Goal: Information Seeking & Learning: Learn about a topic

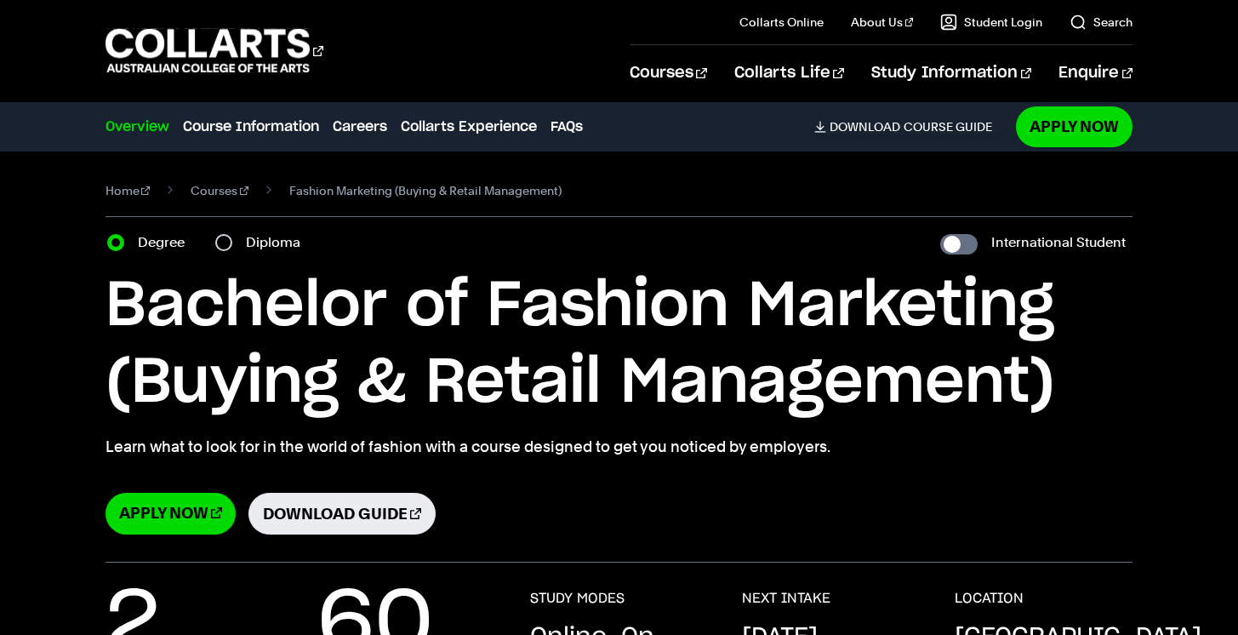
select select "2"
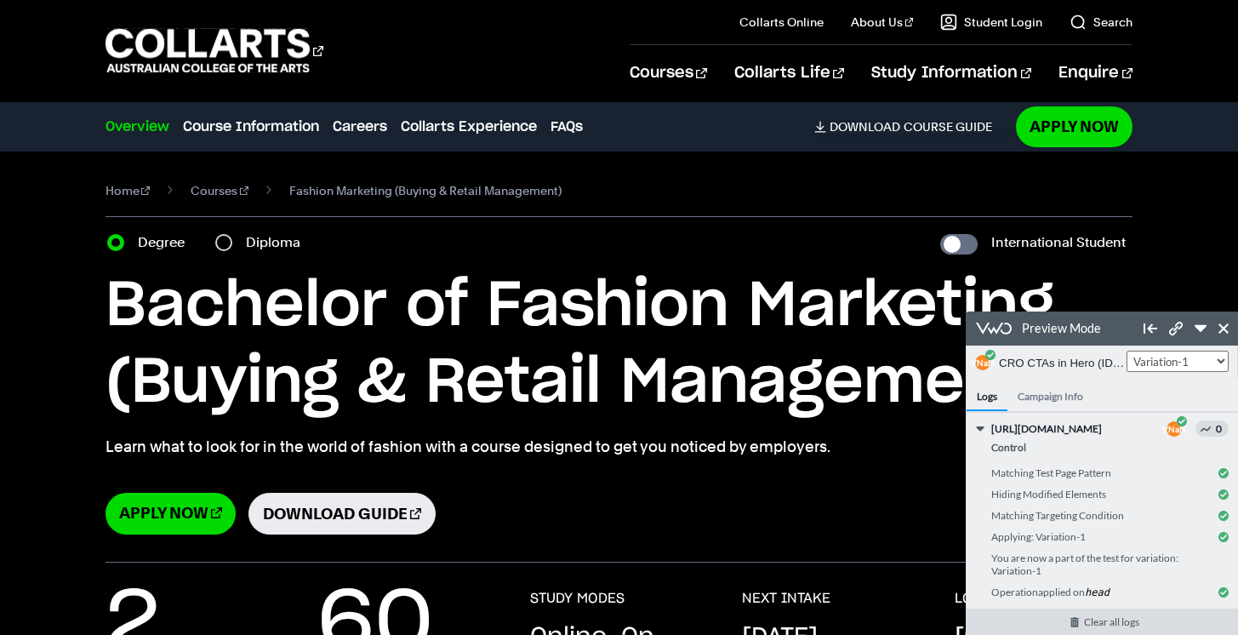
click at [1111, 625] on link "Clear all logs" at bounding box center [1111, 621] width 289 height 26
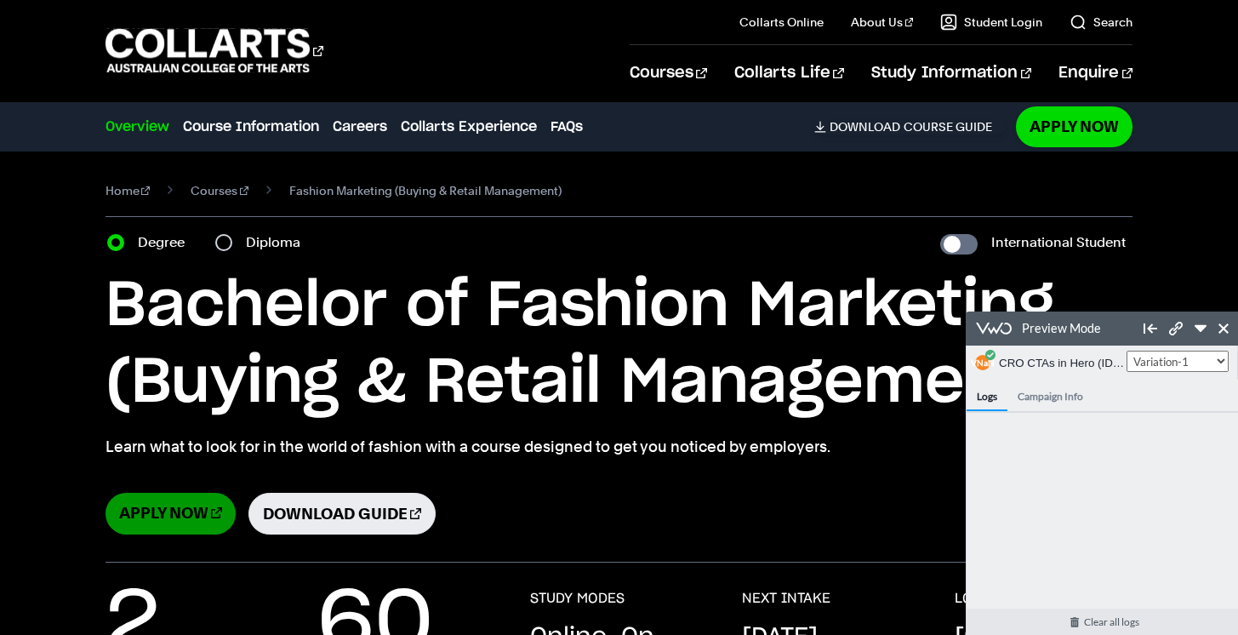
click at [180, 510] on link "Apply Now" at bounding box center [171, 514] width 130 height 42
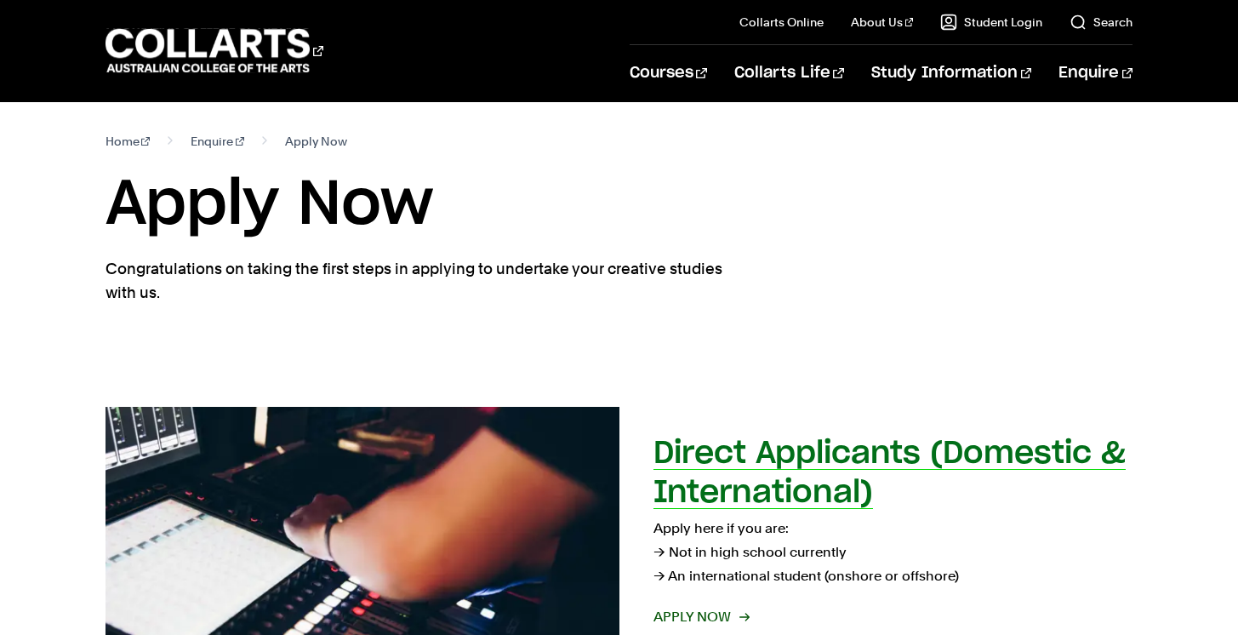
select select "2"
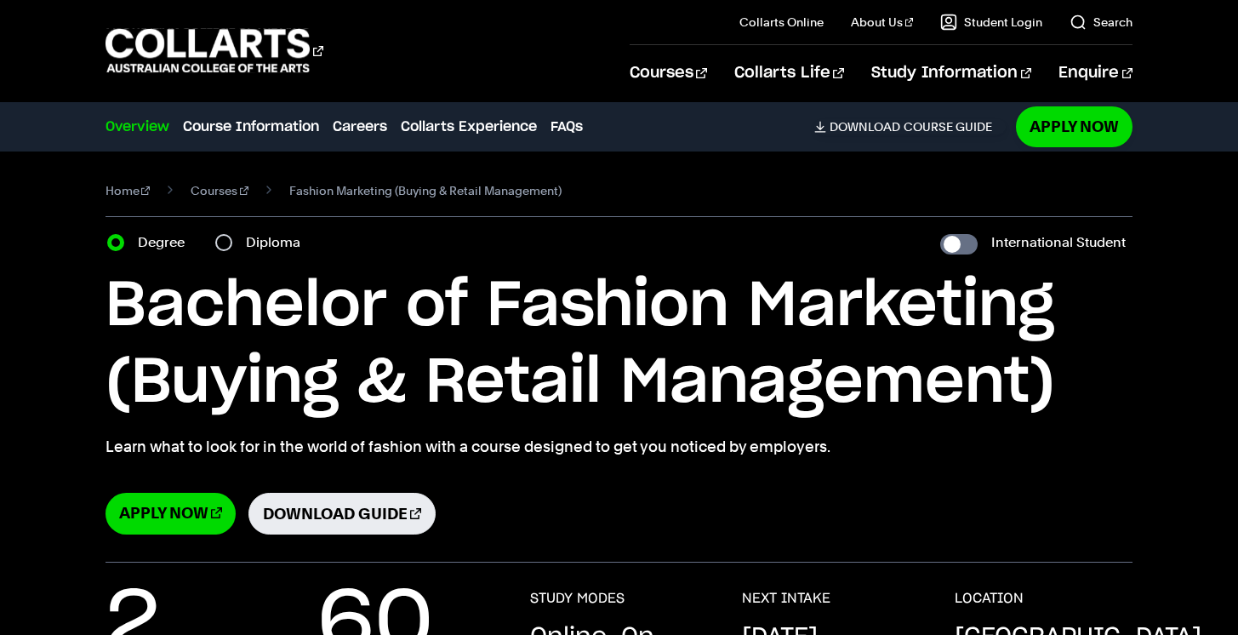
select select "2"
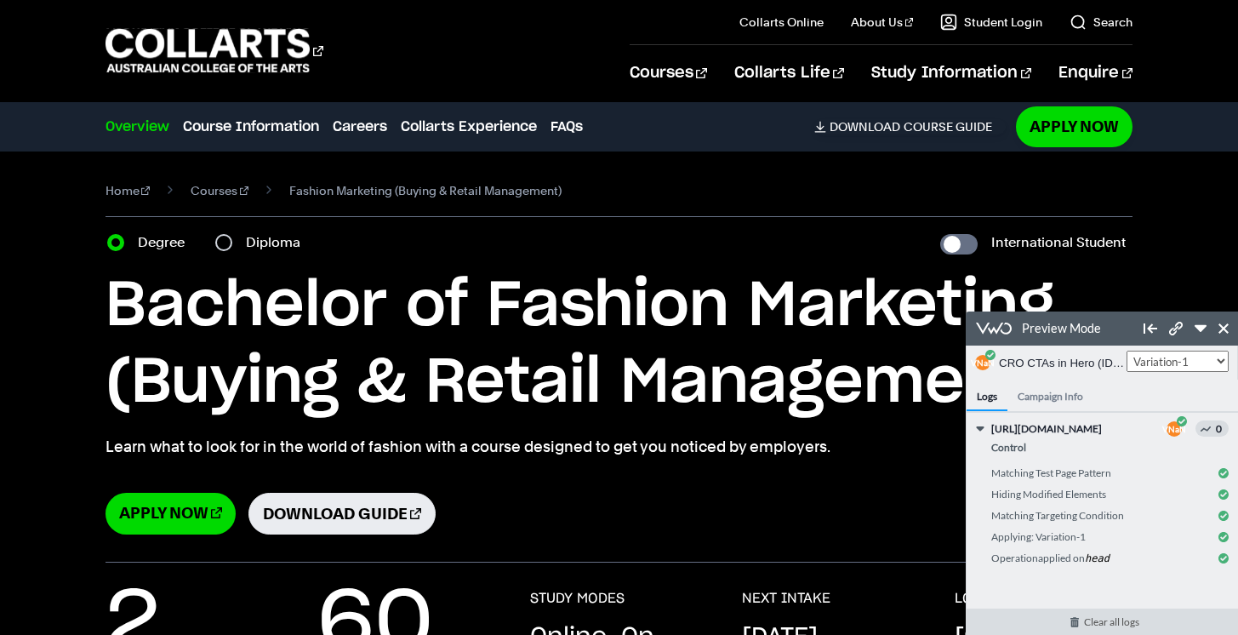
click at [1080, 624] on link "Clear all logs" at bounding box center [1111, 621] width 289 height 26
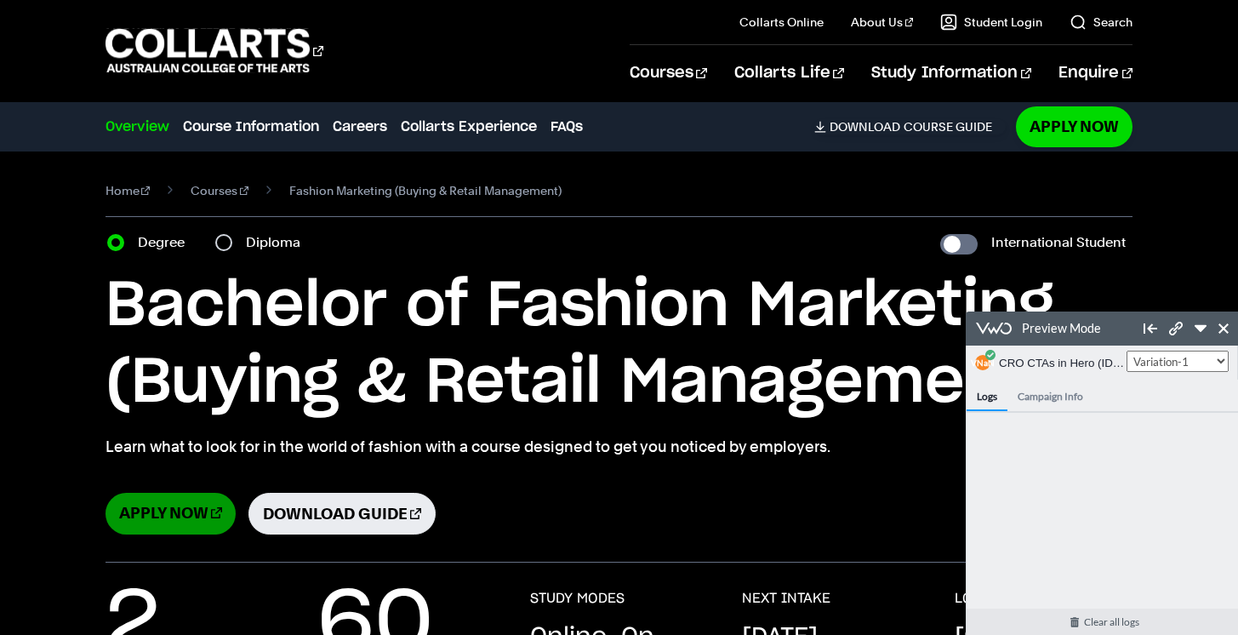
click at [147, 517] on link "Apply Now" at bounding box center [171, 514] width 130 height 42
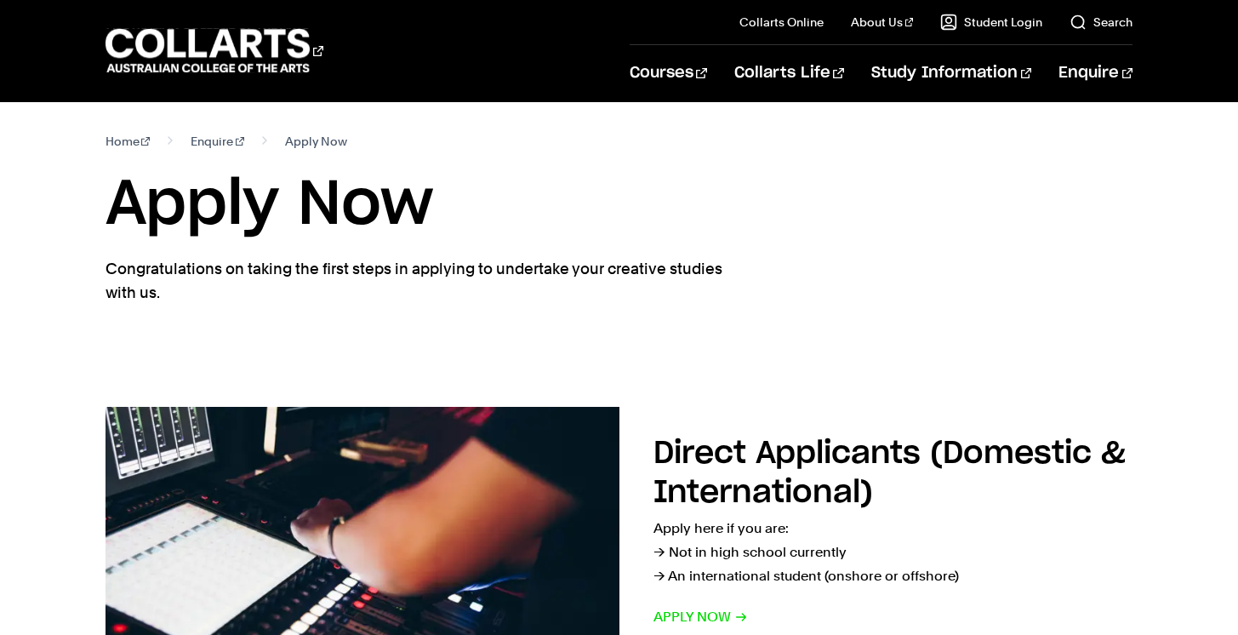
select select "2"
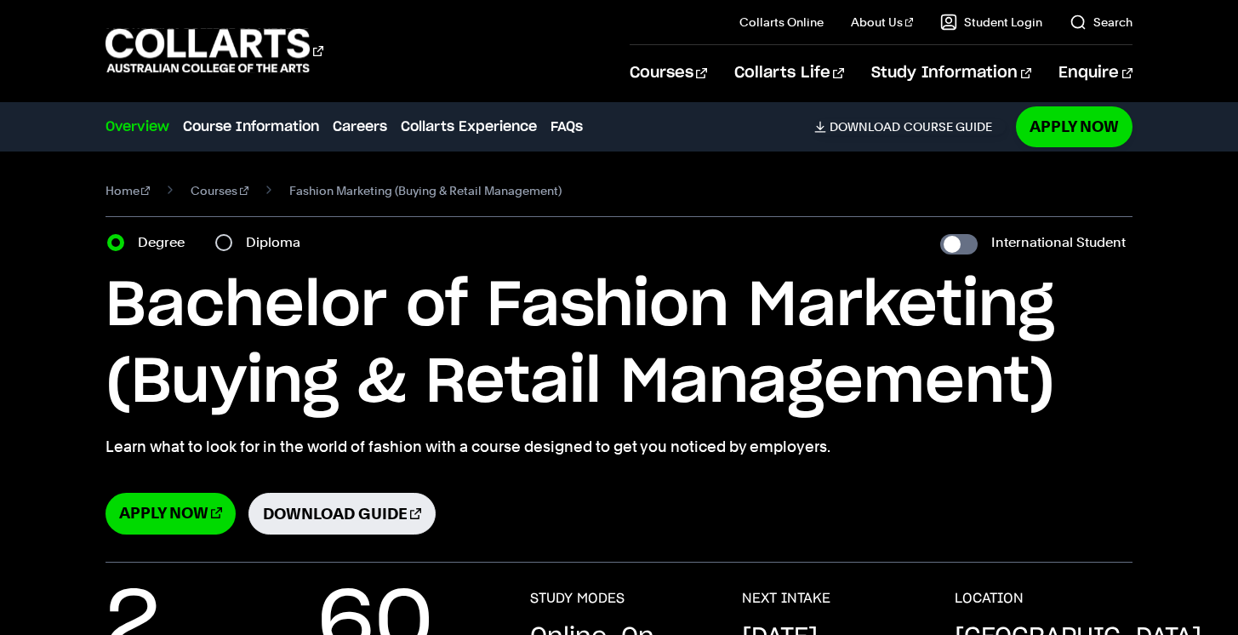
select select "2"
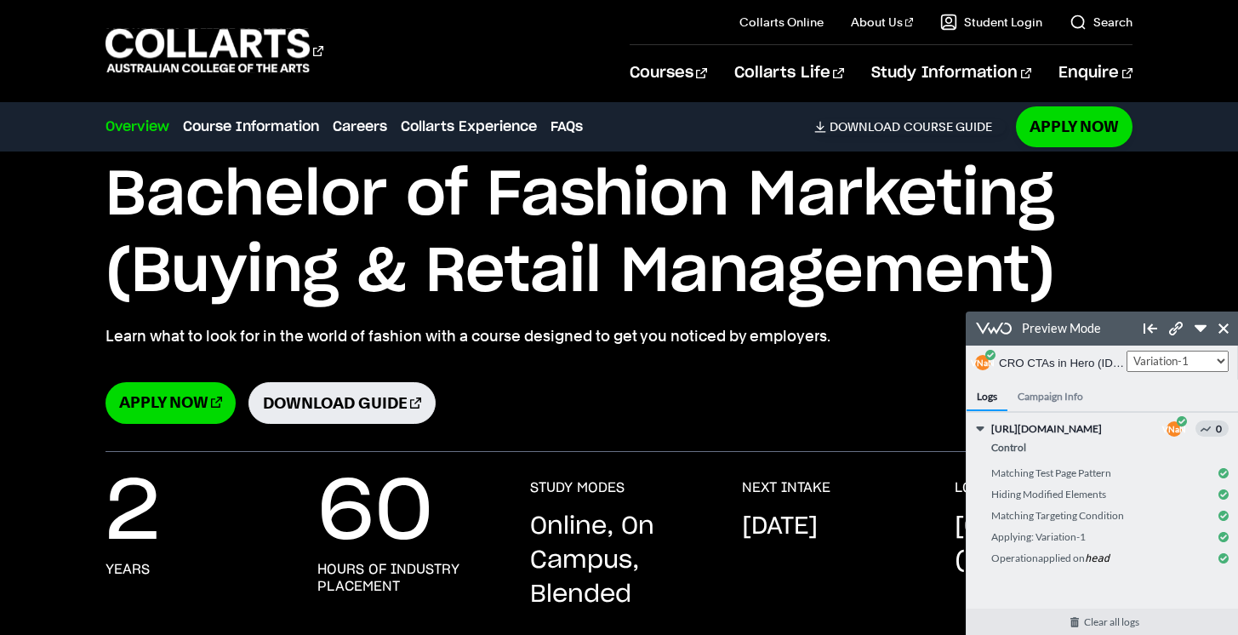
scroll to position [71, 0]
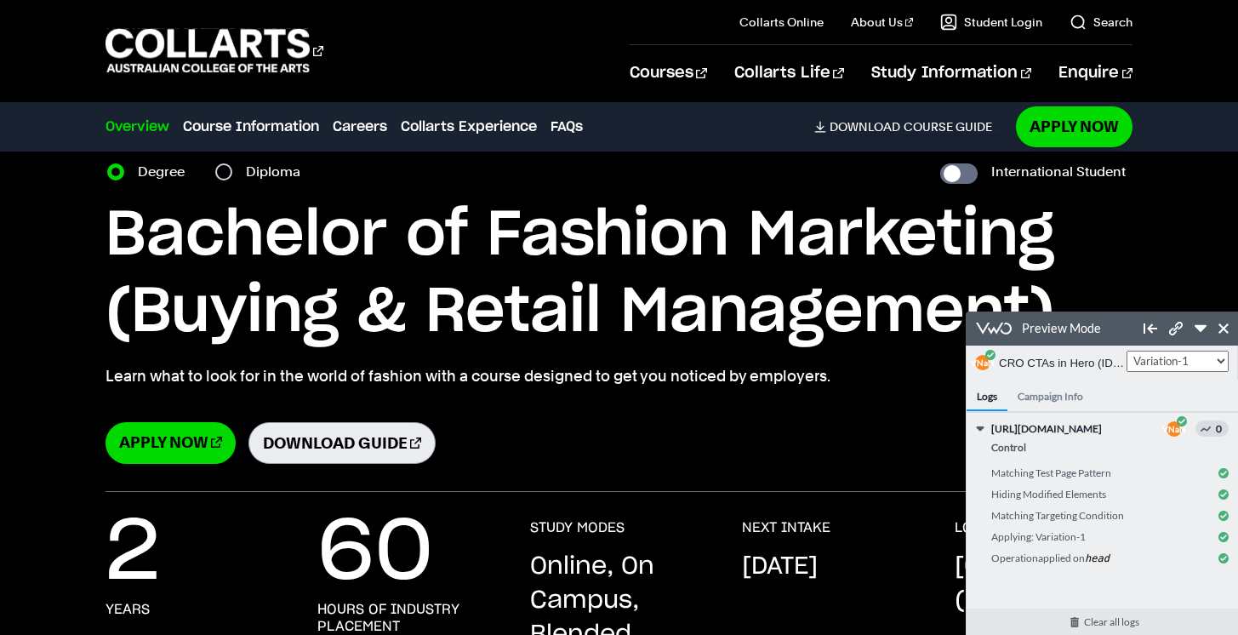
click at [374, 440] on link "Download Guide" at bounding box center [341, 443] width 187 height 42
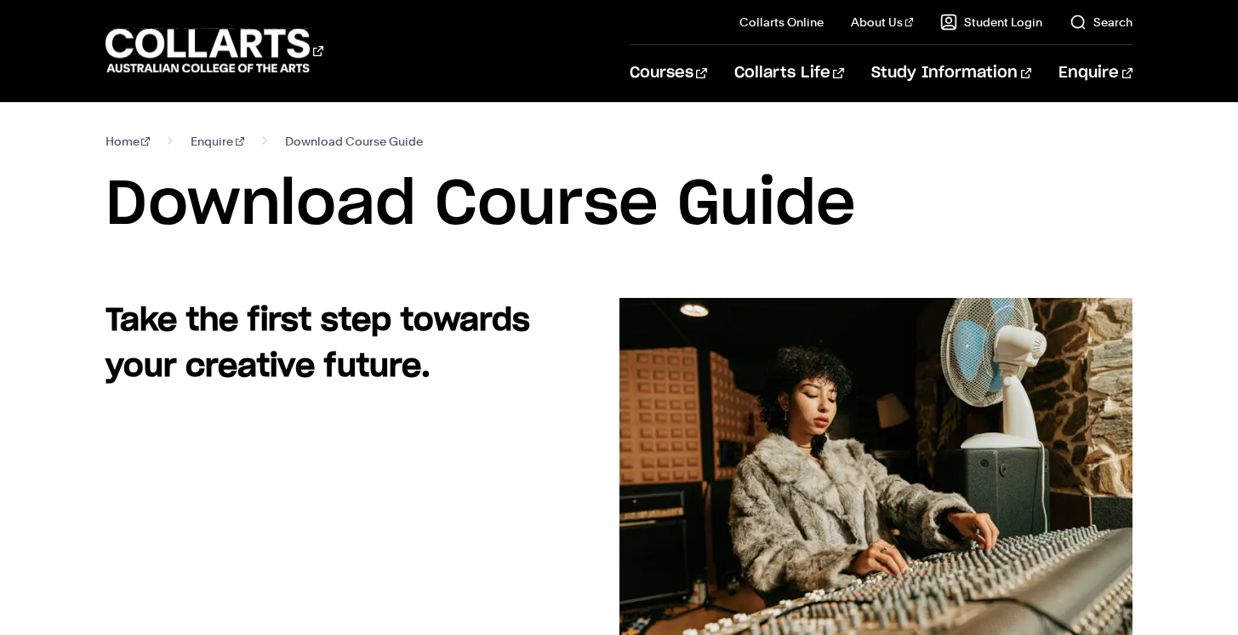
select select "2"
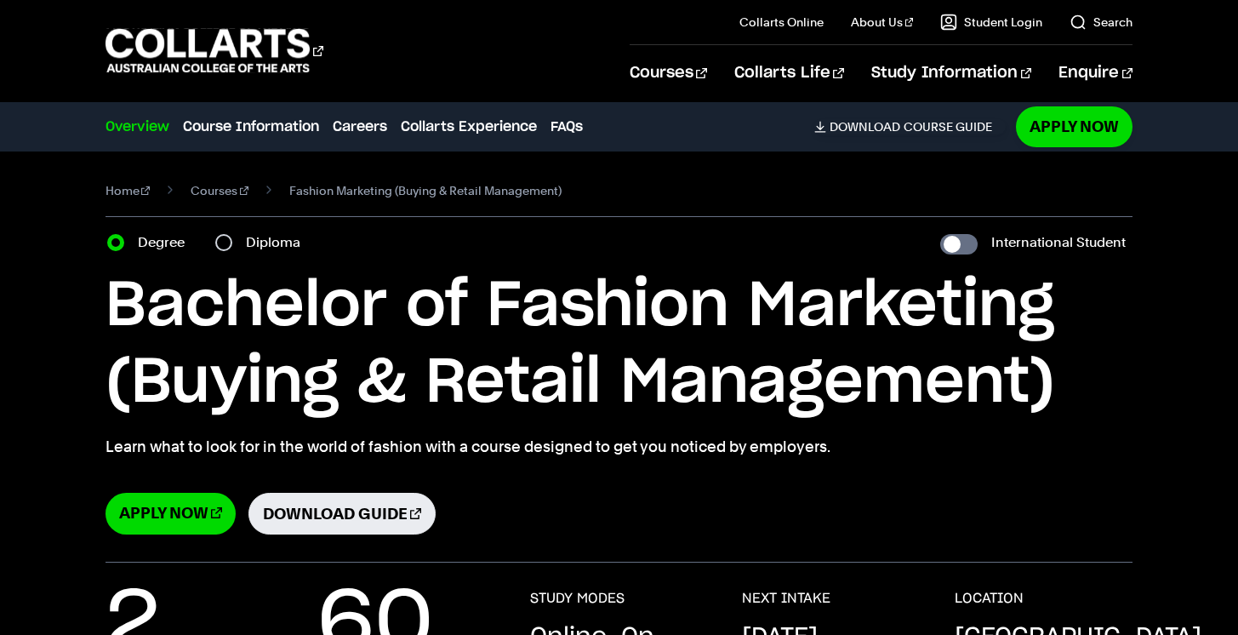
select select "2"
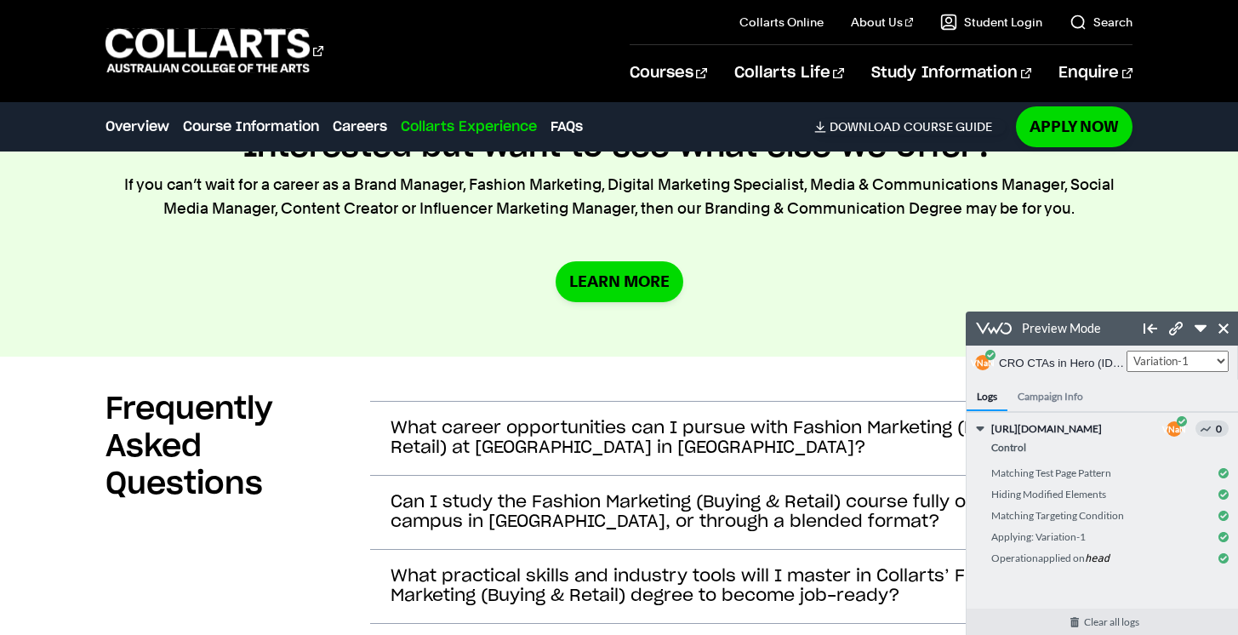
scroll to position [5705, 0]
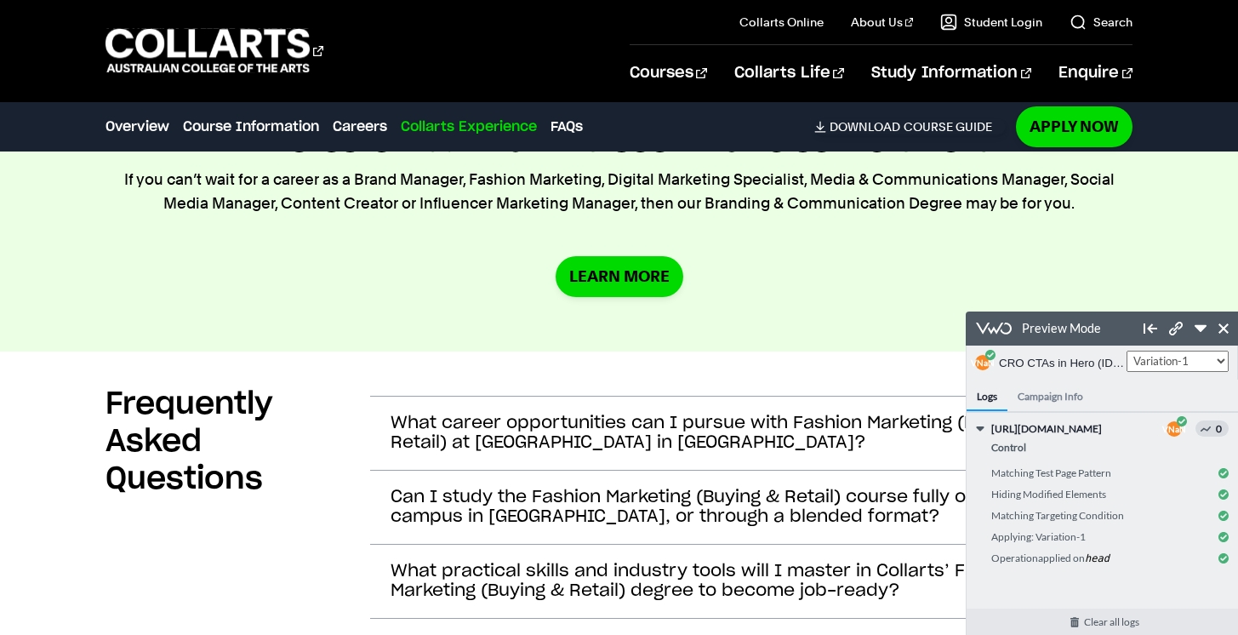
click at [347, 328] on section "Interested but want to see what else we offer? If you can’t wait for a career a…" at bounding box center [619, 210] width 1238 height 282
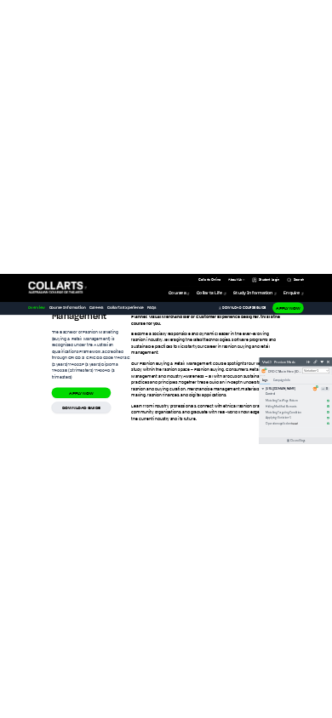
scroll to position [1282, 0]
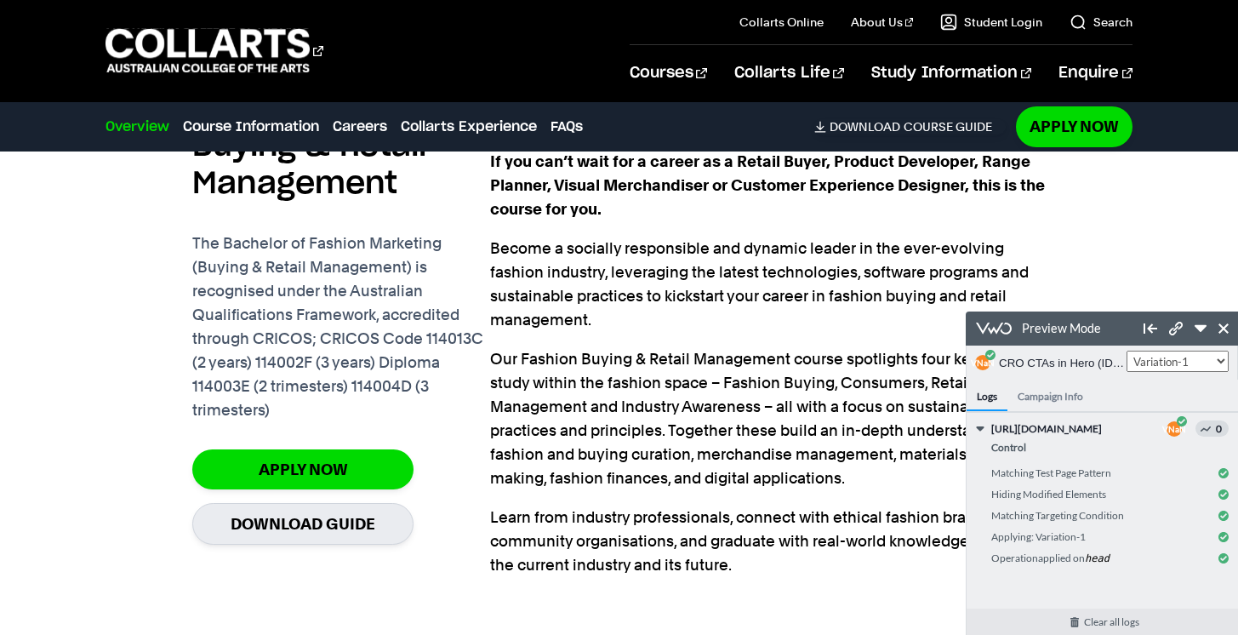
click at [600, 332] on div "If you can’t wait for a career as a Retail Buyer, Product Developer, Range Plan…" at bounding box center [767, 363] width 555 height 427
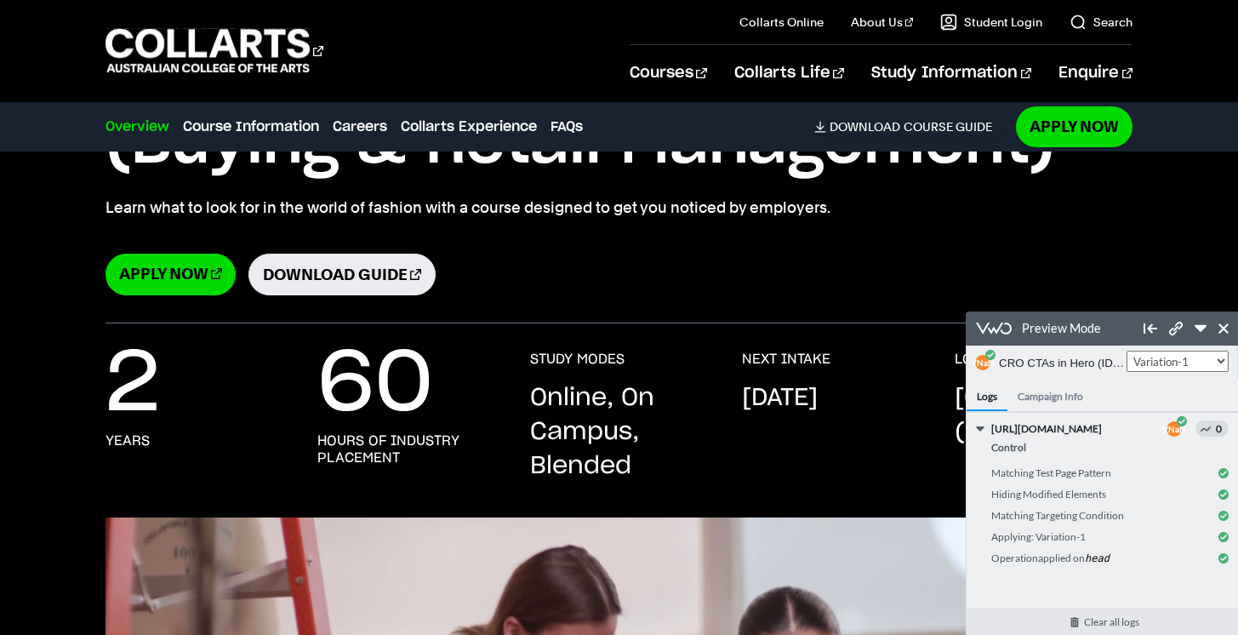
scroll to position [203, 0]
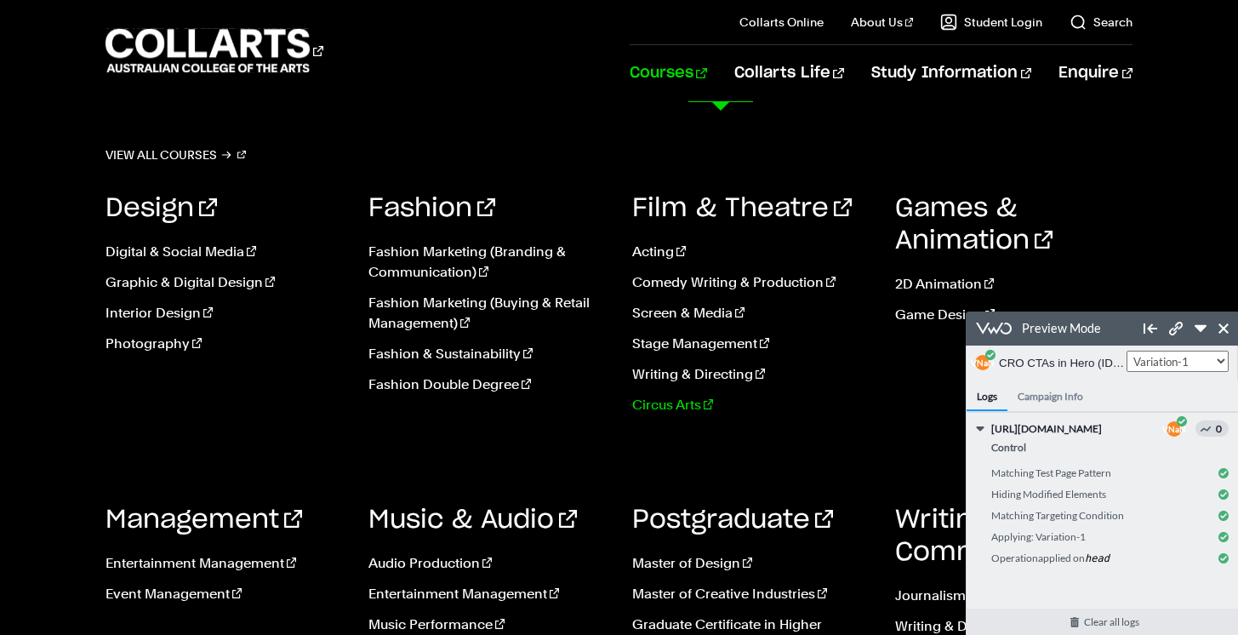
click at [676, 408] on link "Circus Arts" at bounding box center [750, 405] width 237 height 20
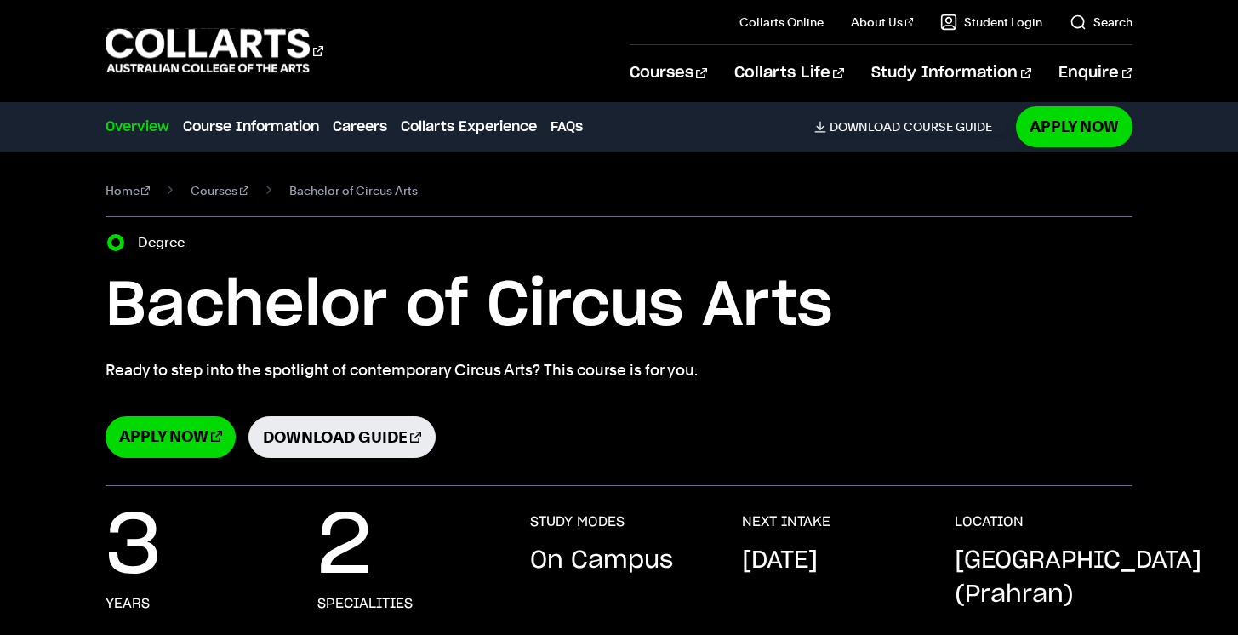
select select "2"
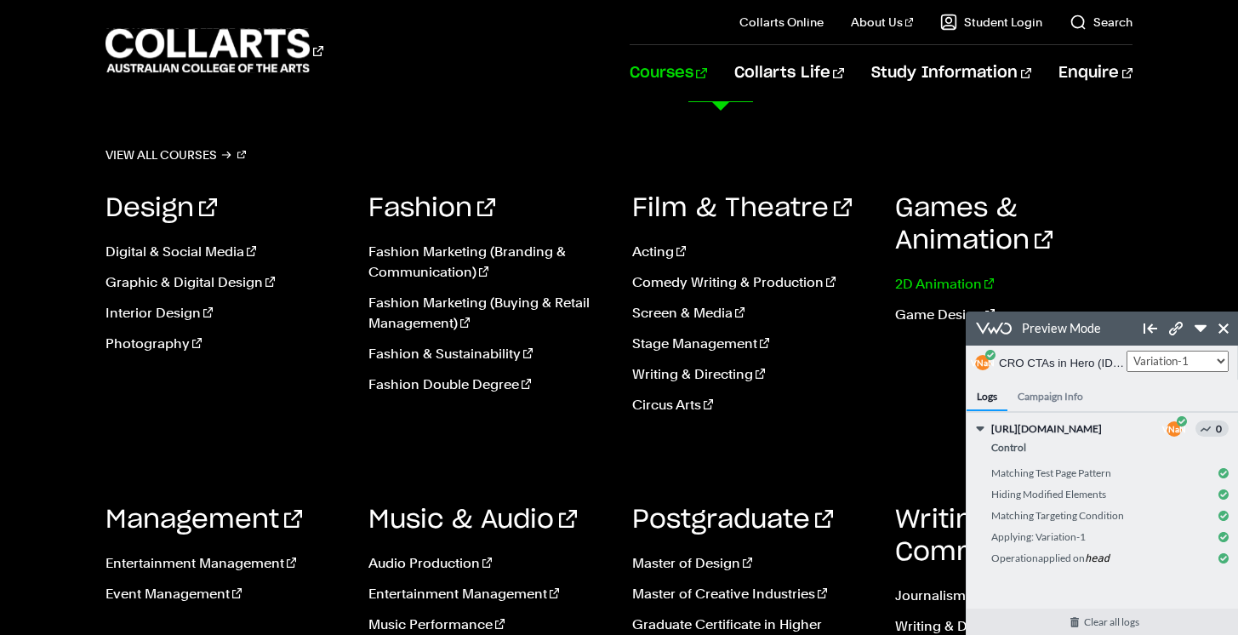
click at [909, 275] on link "2D Animation" at bounding box center [1013, 284] width 237 height 20
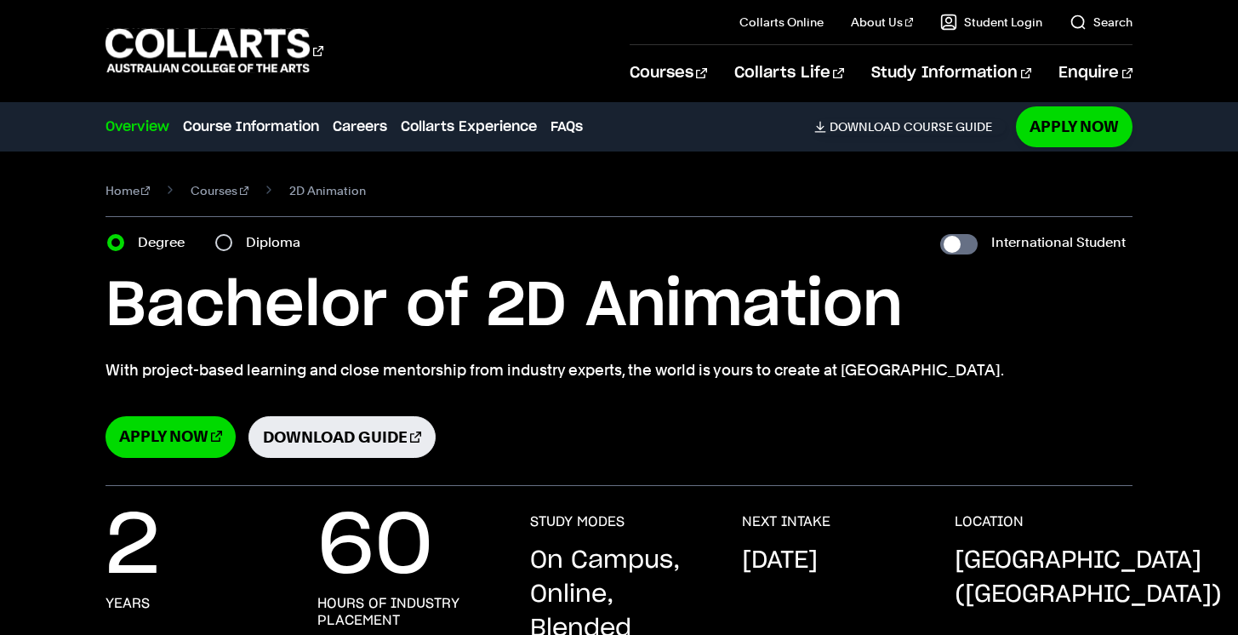
select select "2"
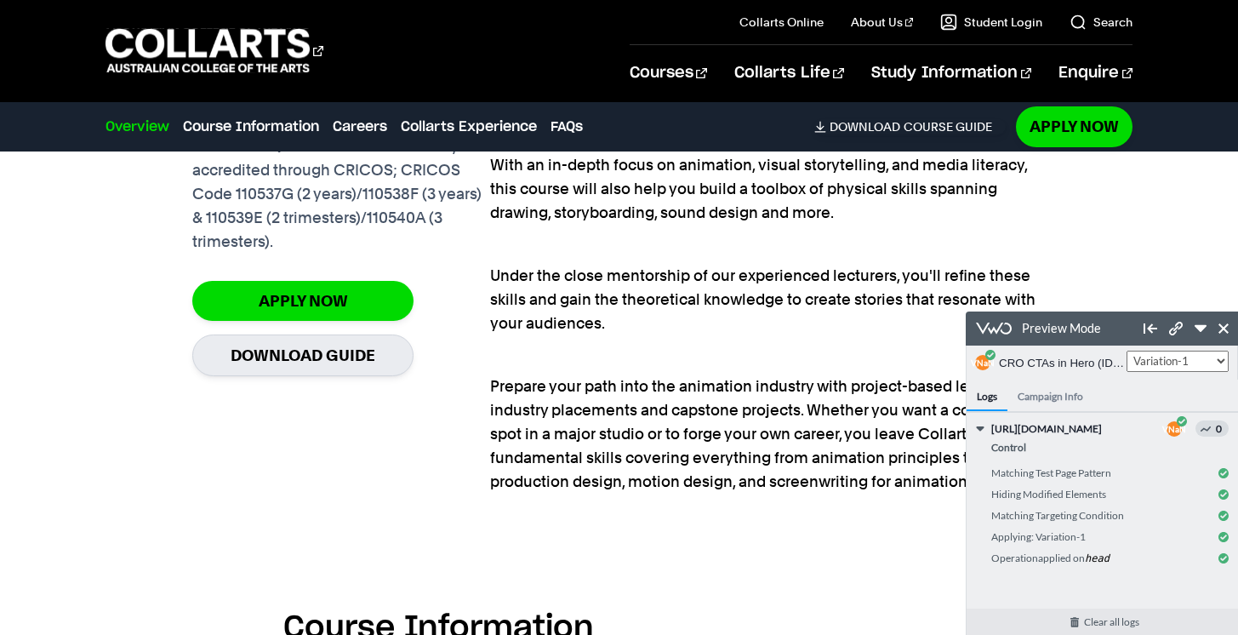
scroll to position [1425, 0]
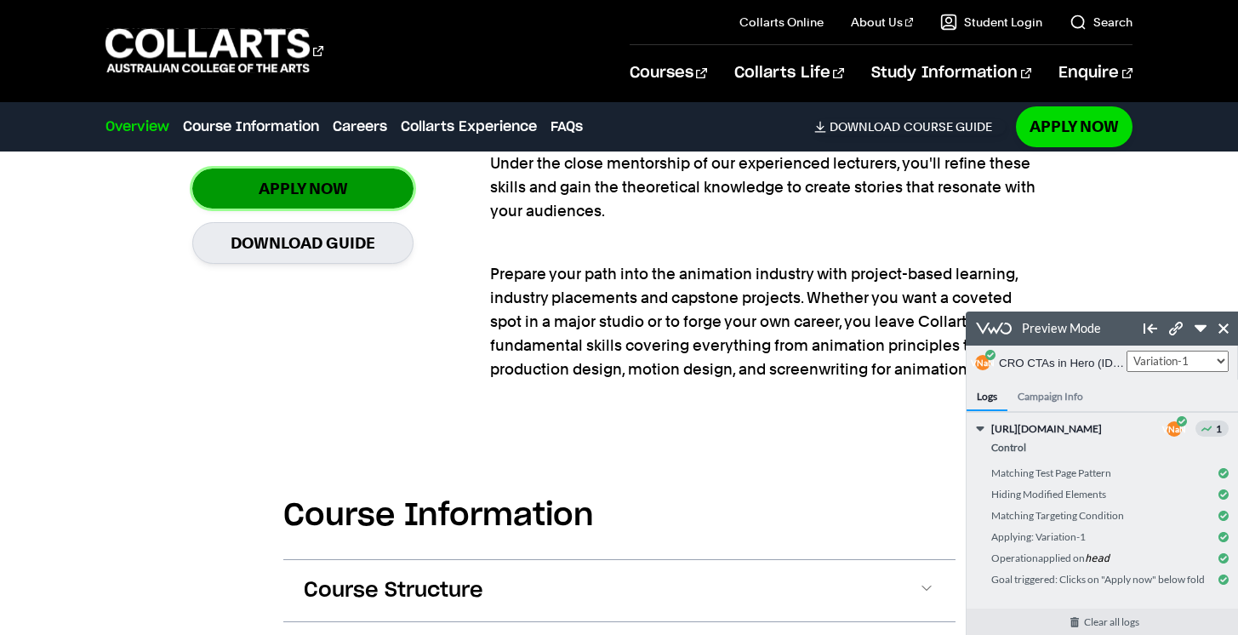
click at [372, 192] on link "Apply Now" at bounding box center [302, 188] width 221 height 40
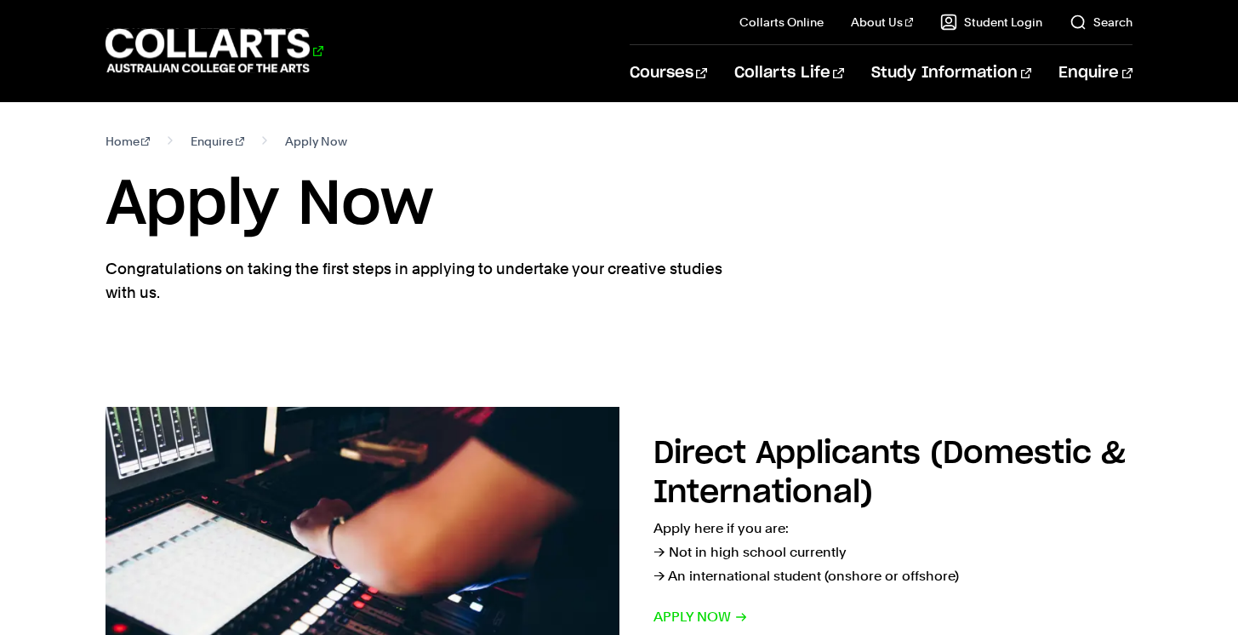
select select "2"
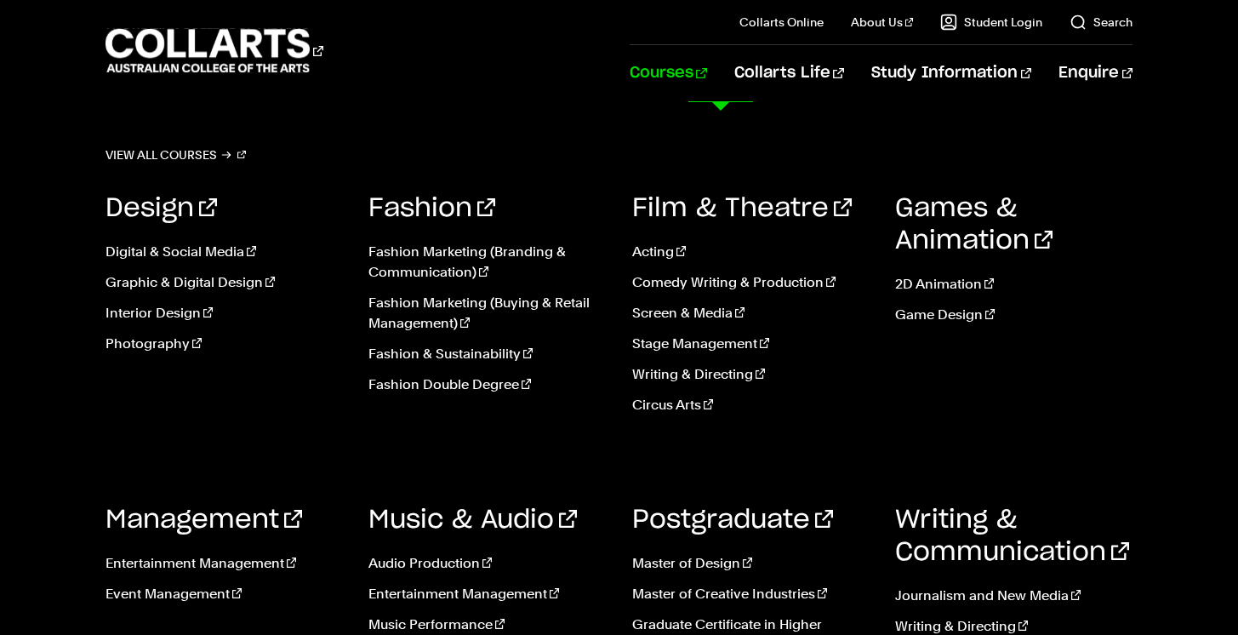
scroll to position [3676, 0]
select select "2"
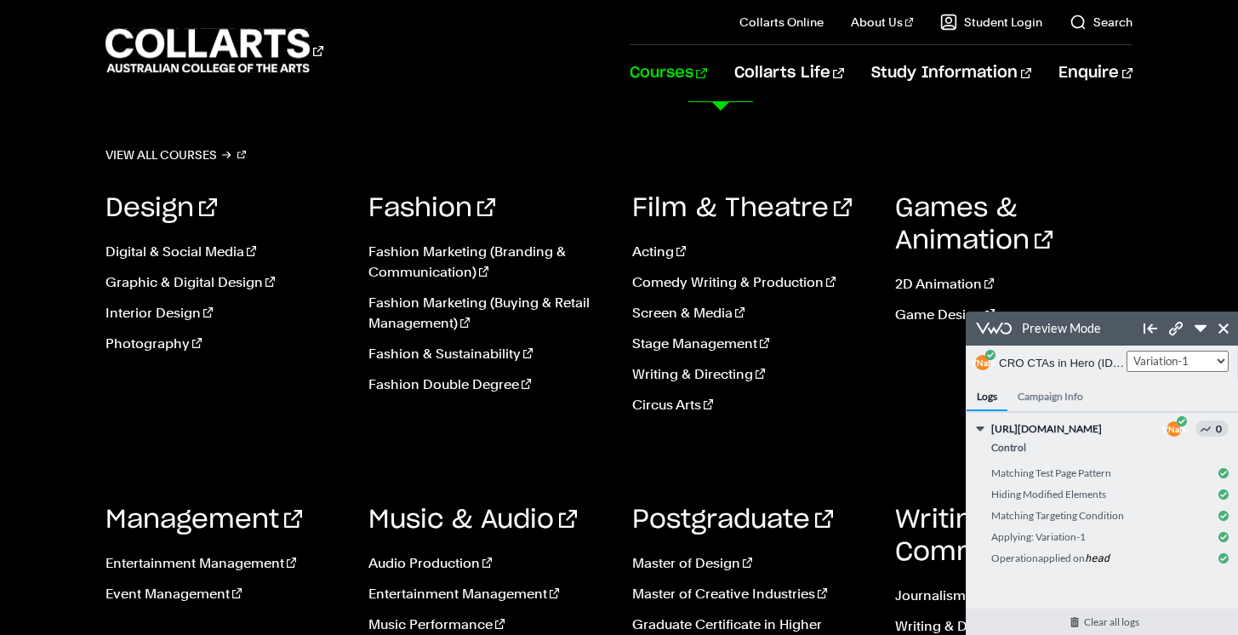
scroll to position [1654, 0]
click at [915, 588] on link "Journalism and New Media" at bounding box center [1013, 595] width 237 height 20
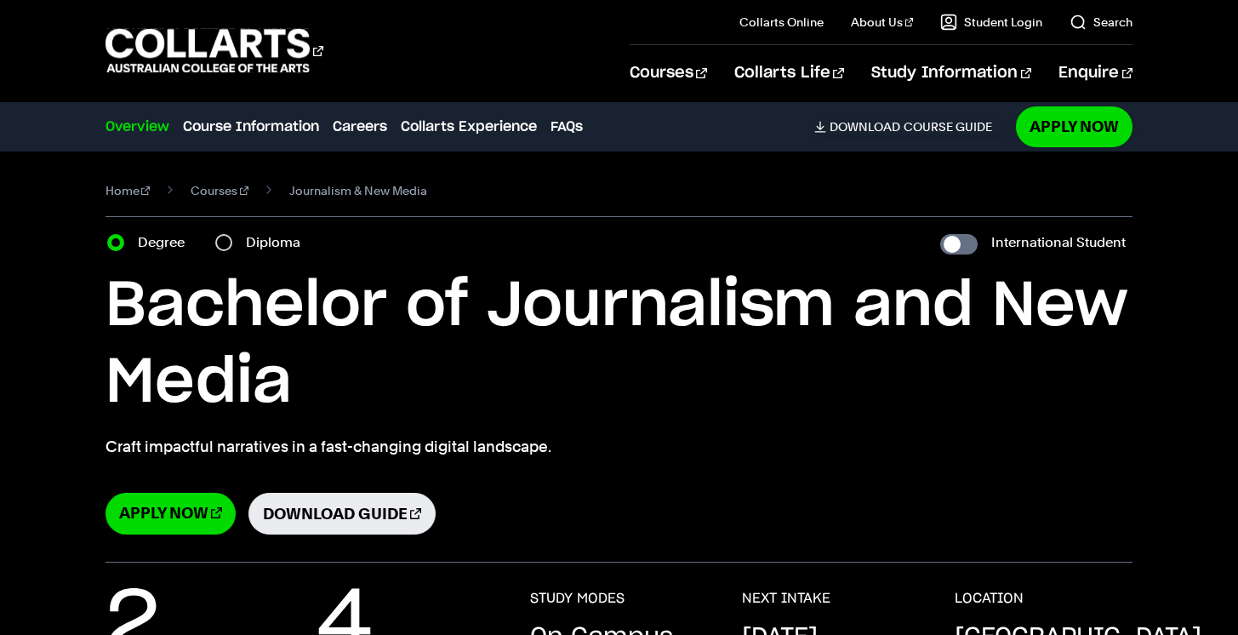
select select "2"
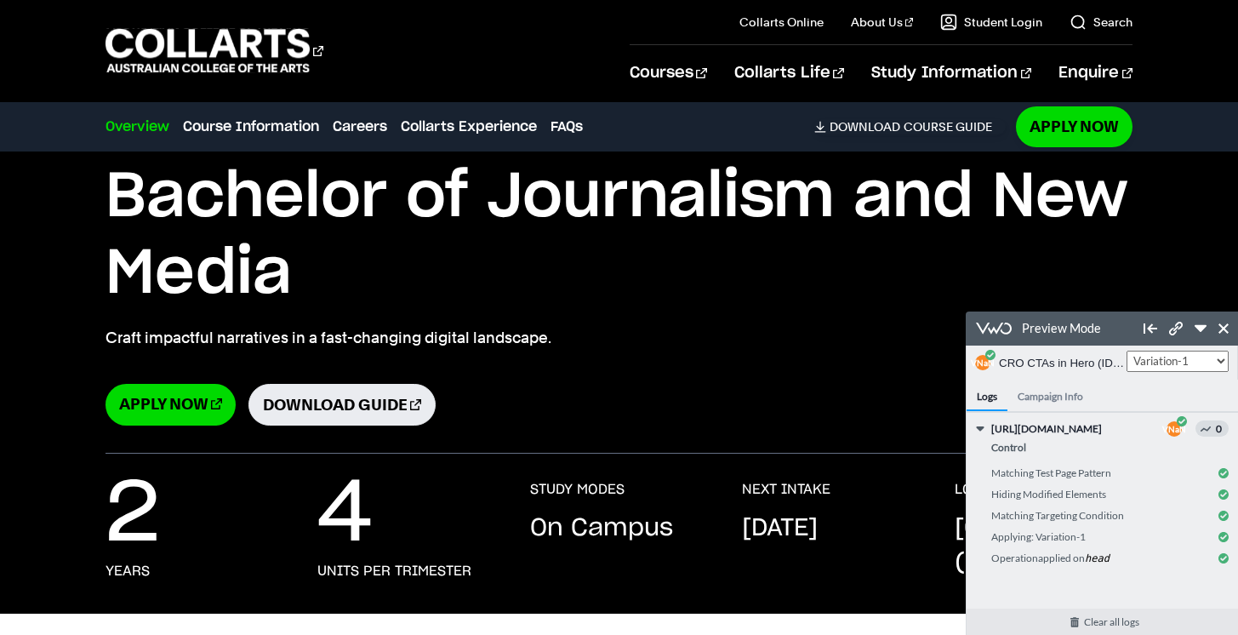
scroll to position [48, 0]
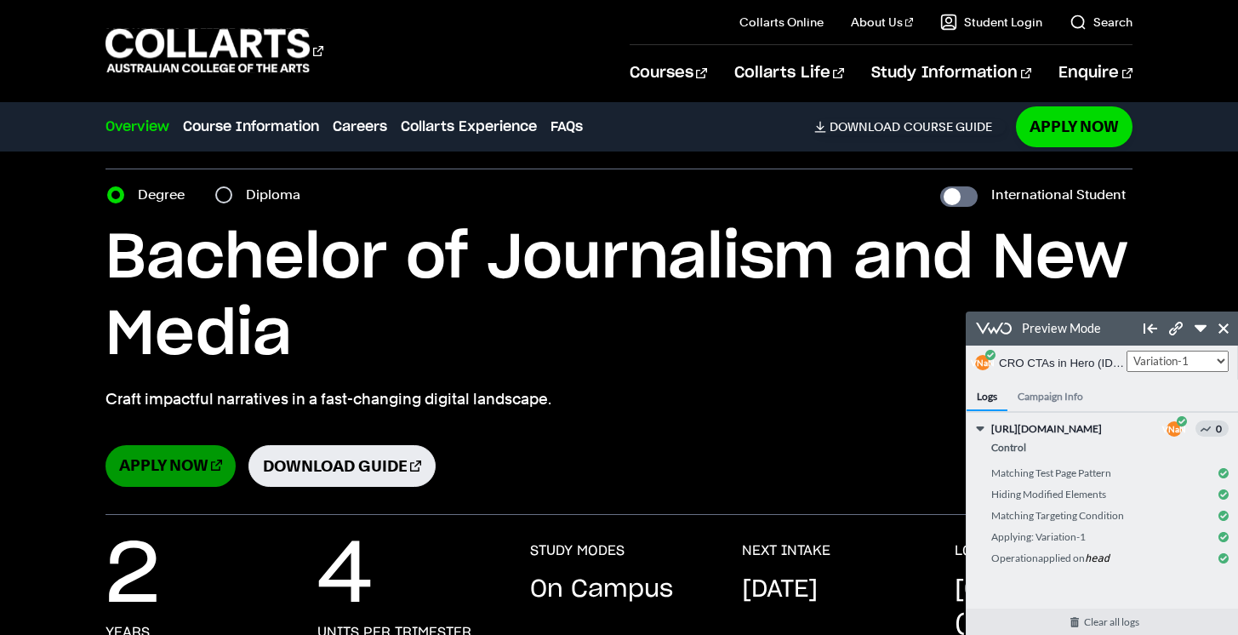
click at [180, 460] on link "Apply Now" at bounding box center [171, 466] width 130 height 42
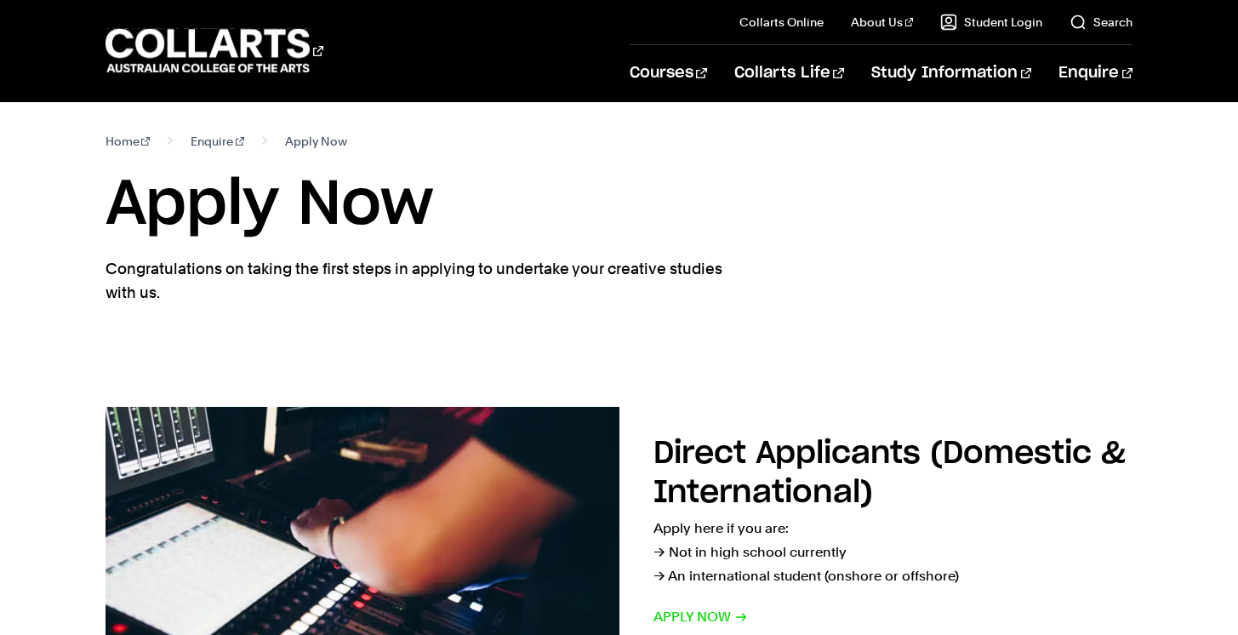
select select "2"
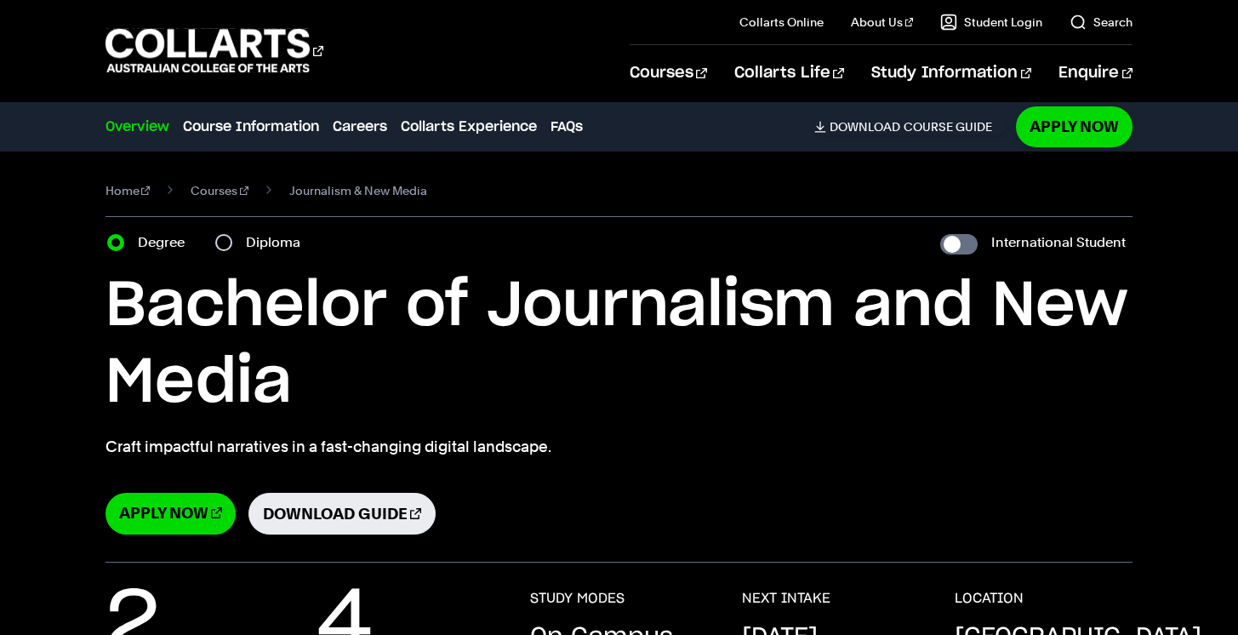
scroll to position [48, 0]
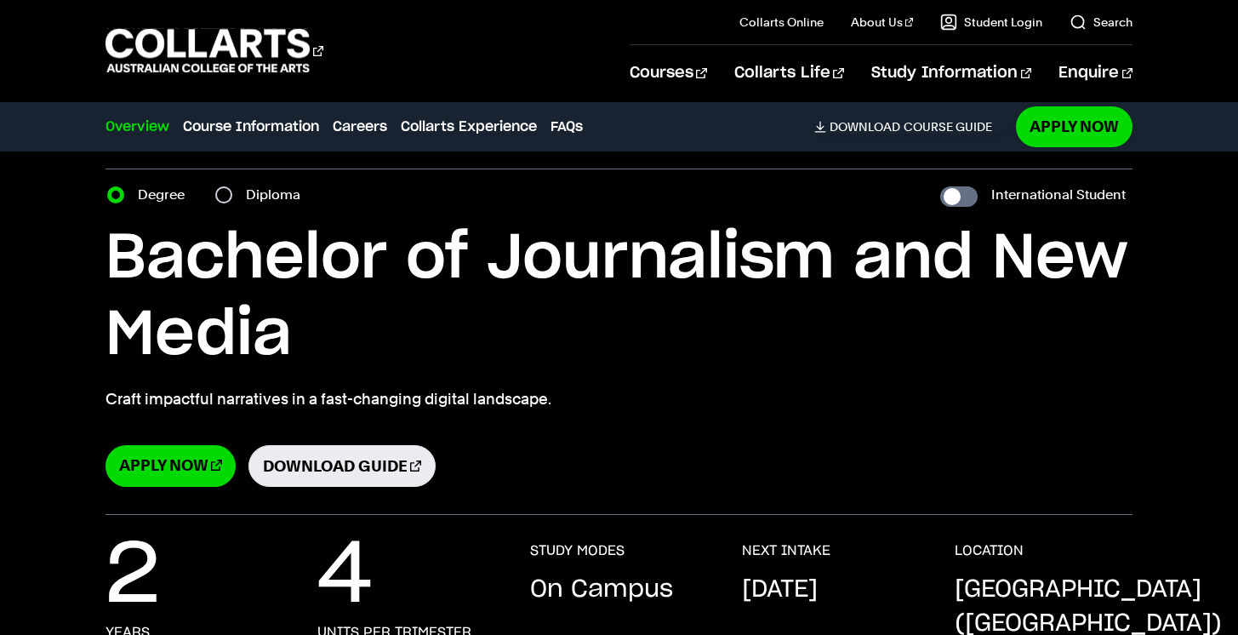
select select "2"
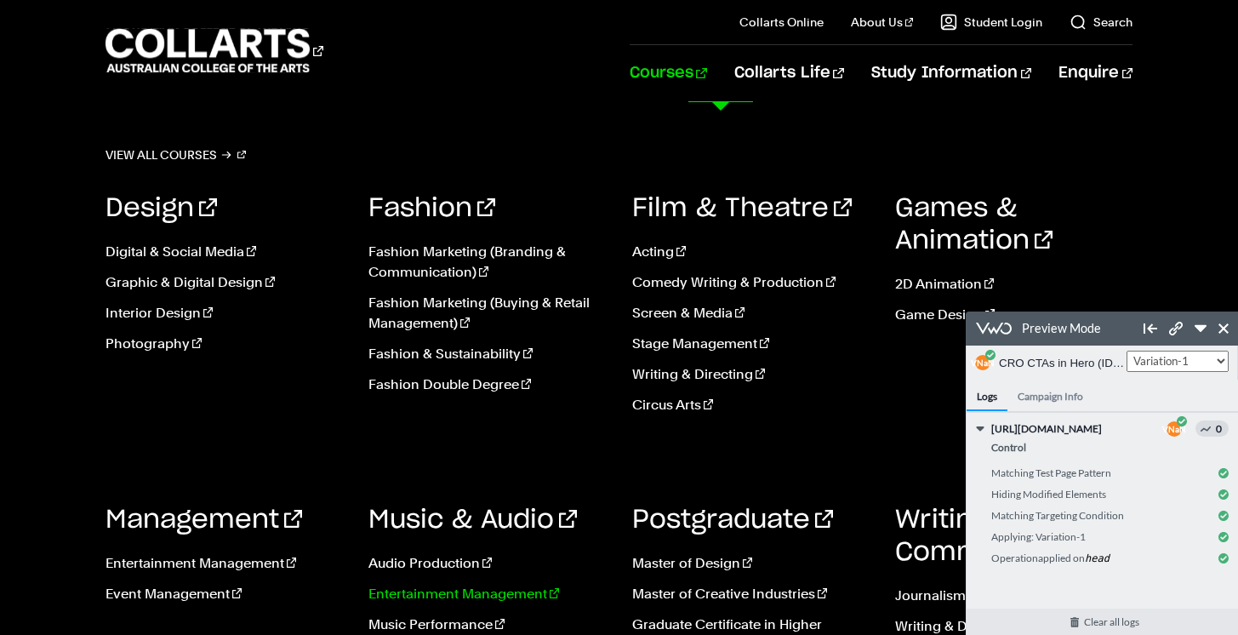
scroll to position [220, 0]
click at [468, 624] on link "Music Performance" at bounding box center [486, 624] width 237 height 20
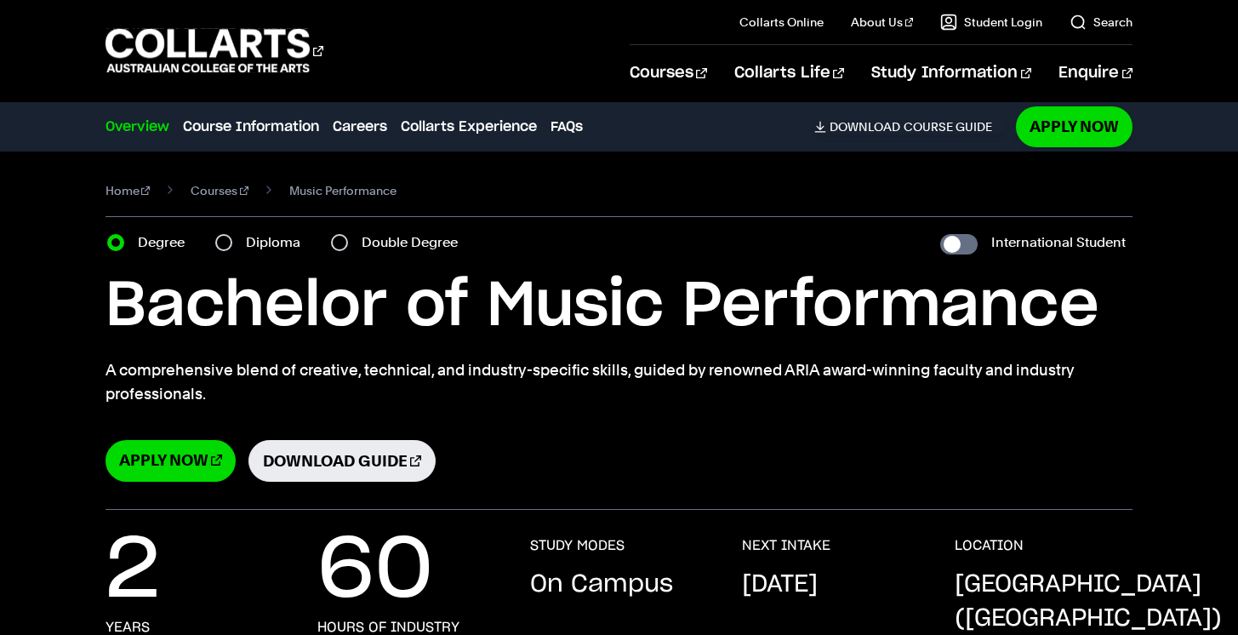
select select "2"
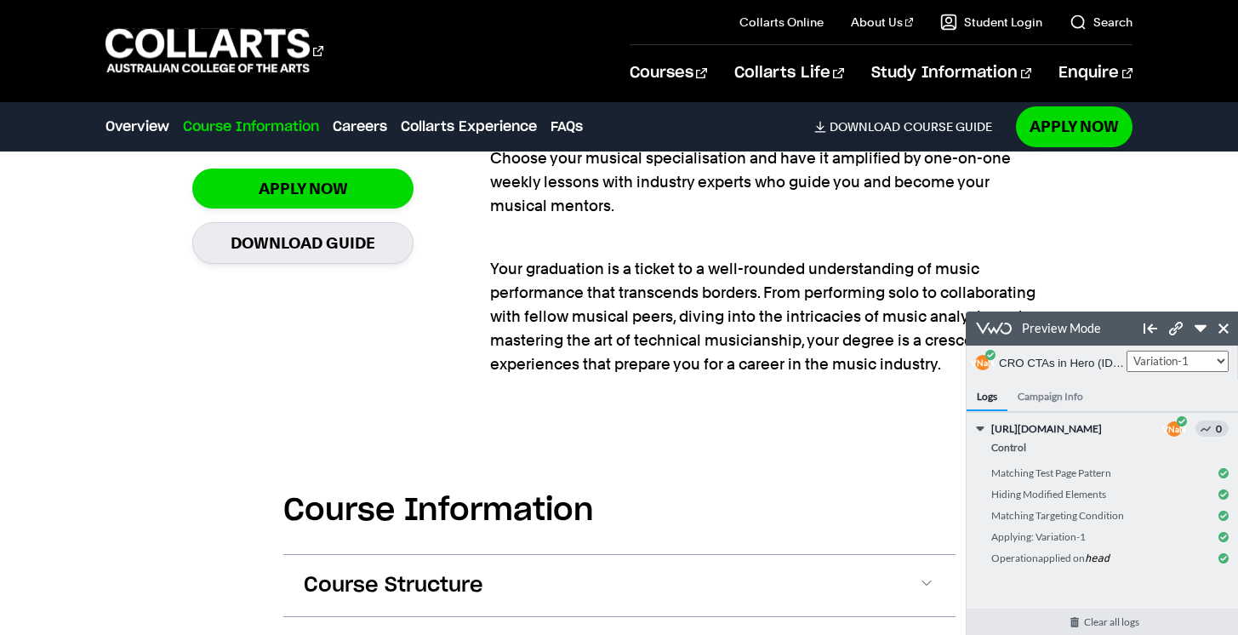
scroll to position [1184, 0]
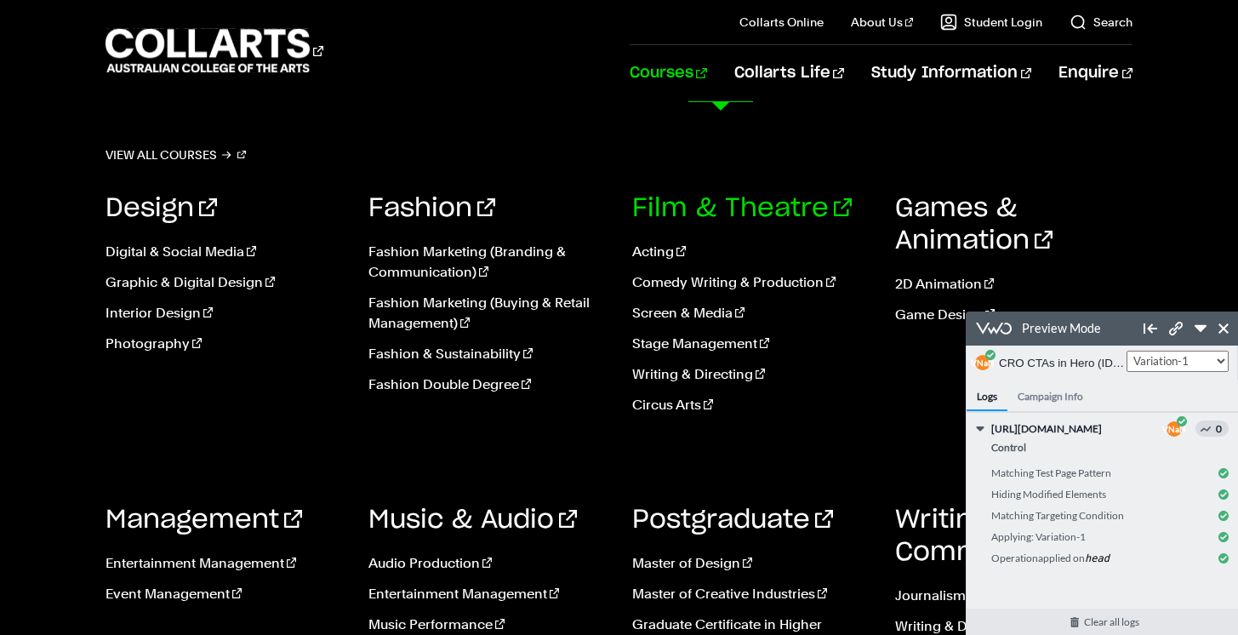
click at [653, 208] on link "Film & Theatre" at bounding box center [742, 209] width 220 height 26
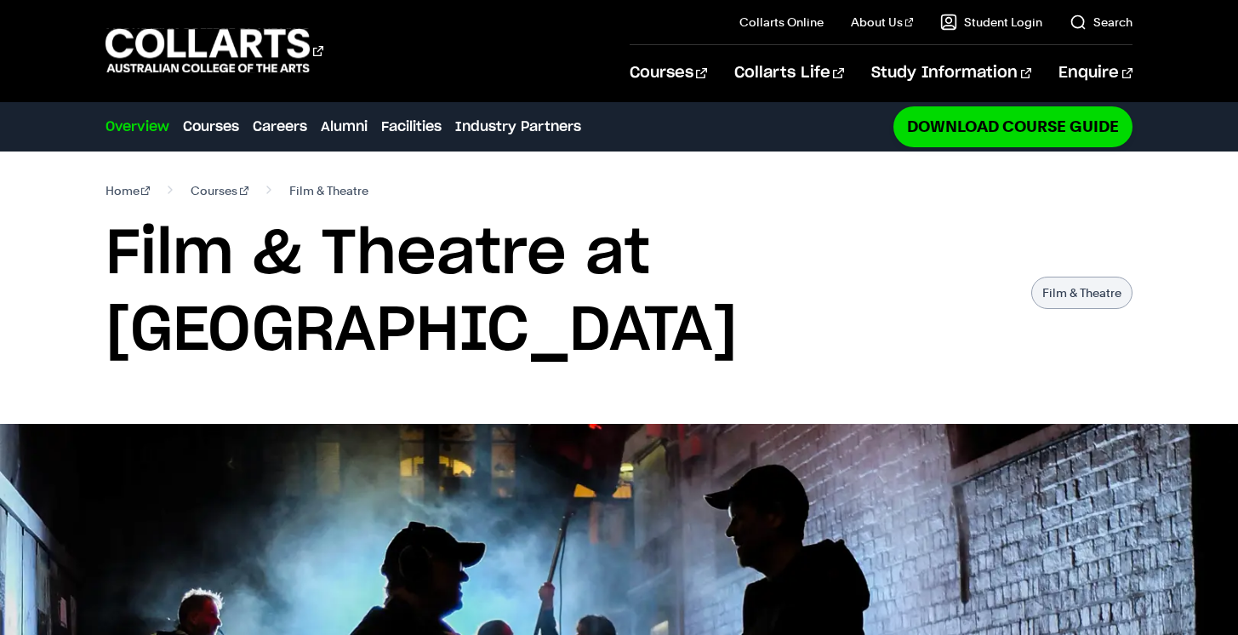
select select "2"
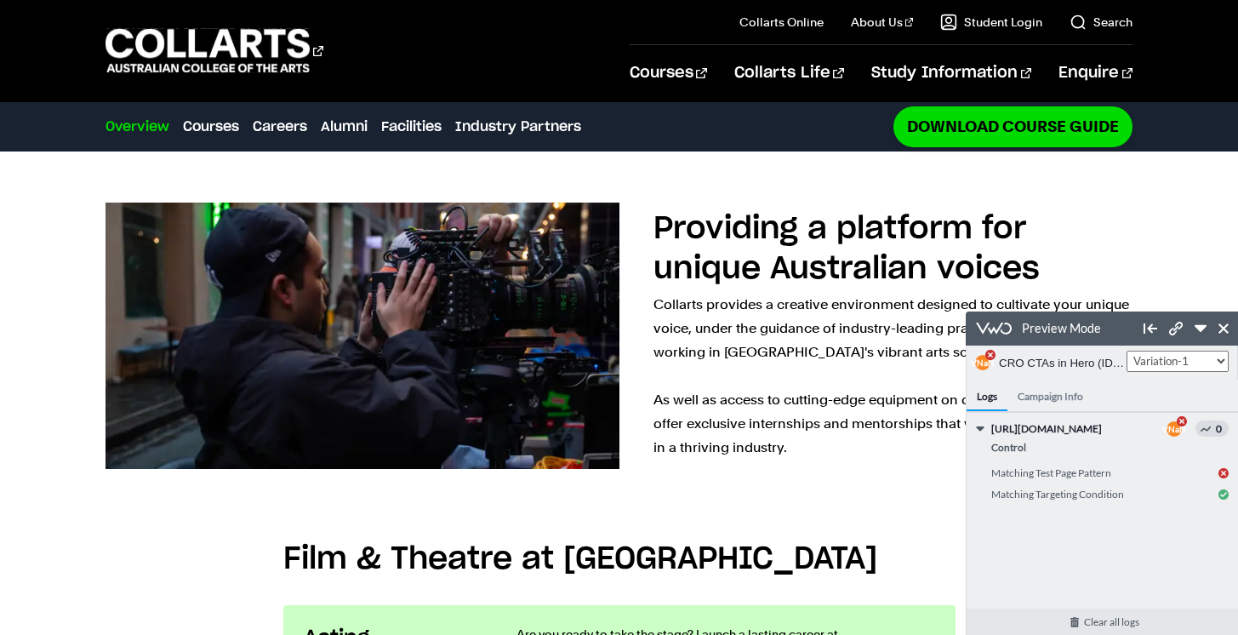
scroll to position [960, 0]
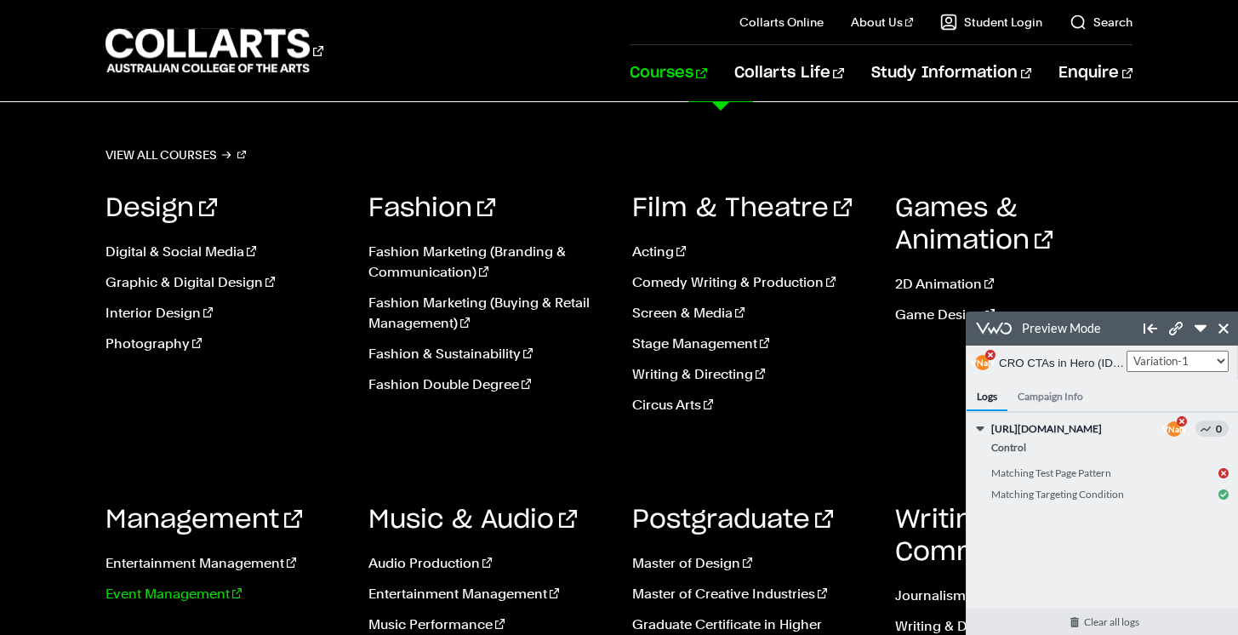
click at [219, 588] on link "Event Management" at bounding box center [224, 594] width 237 height 20
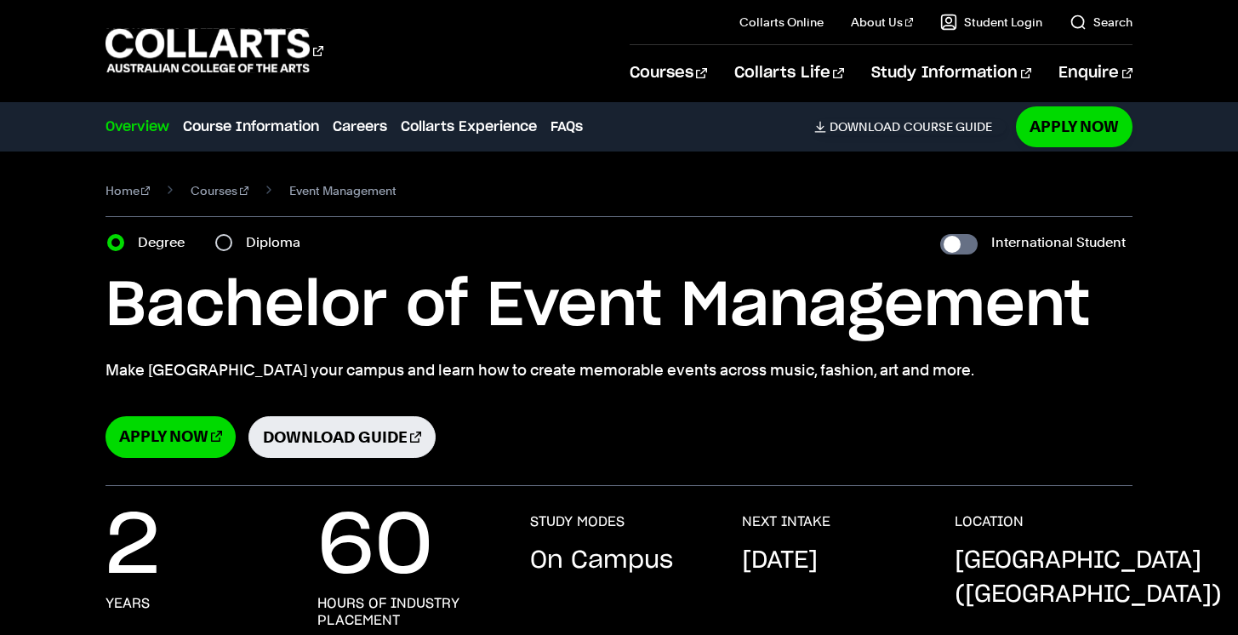
select select "2"
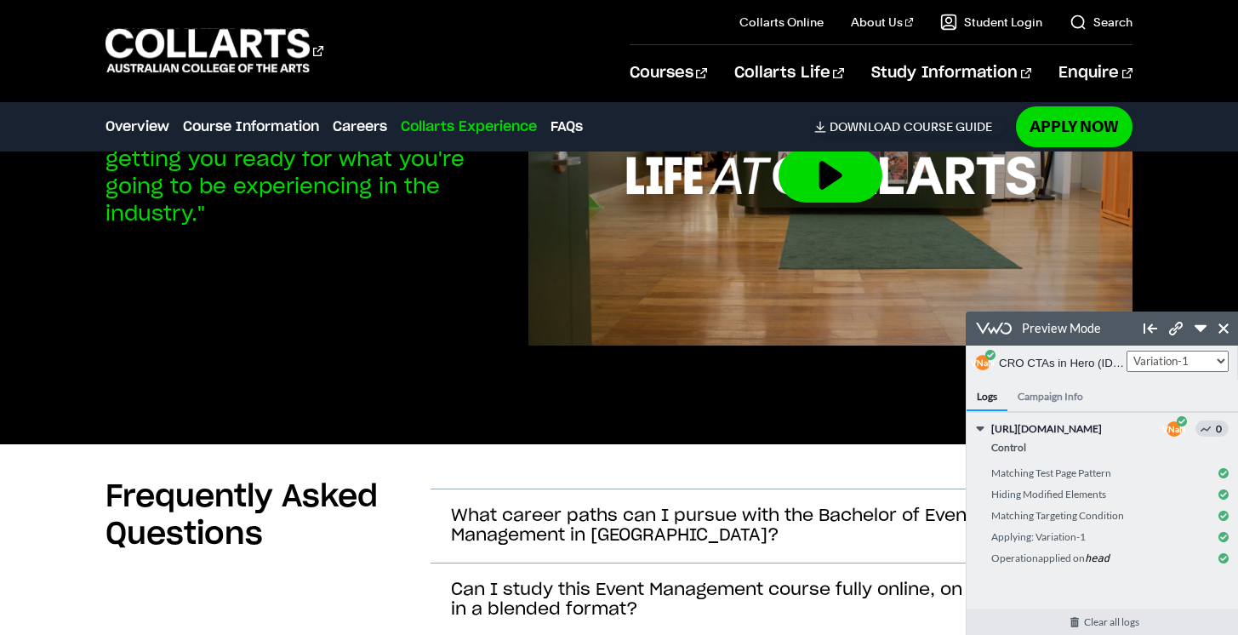
scroll to position [4381, 0]
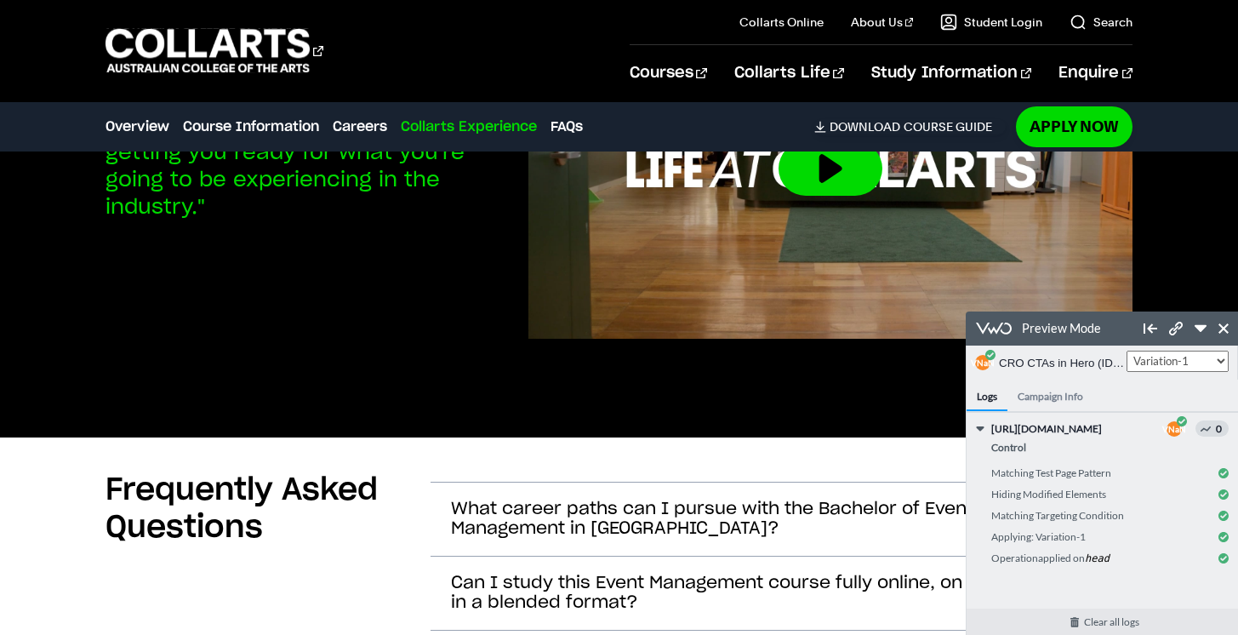
click at [396, 339] on div "Studying Event Management Samantha, Event Management Student "The hands on part…" at bounding box center [620, 177] width 1028 height 520
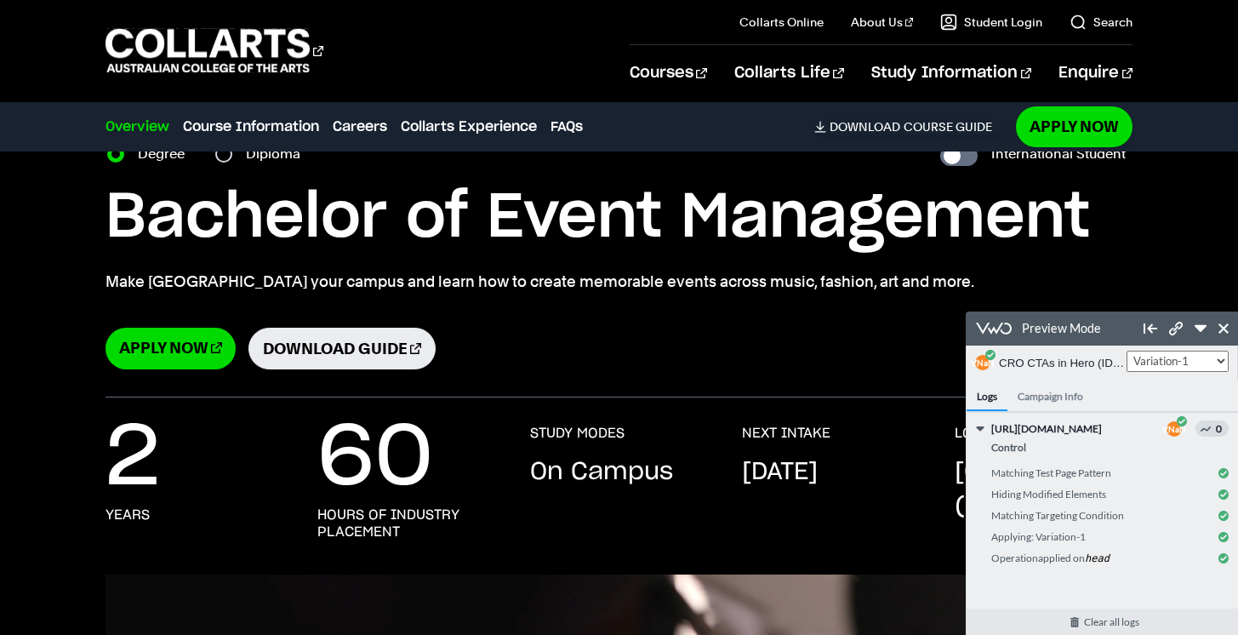
scroll to position [0, 0]
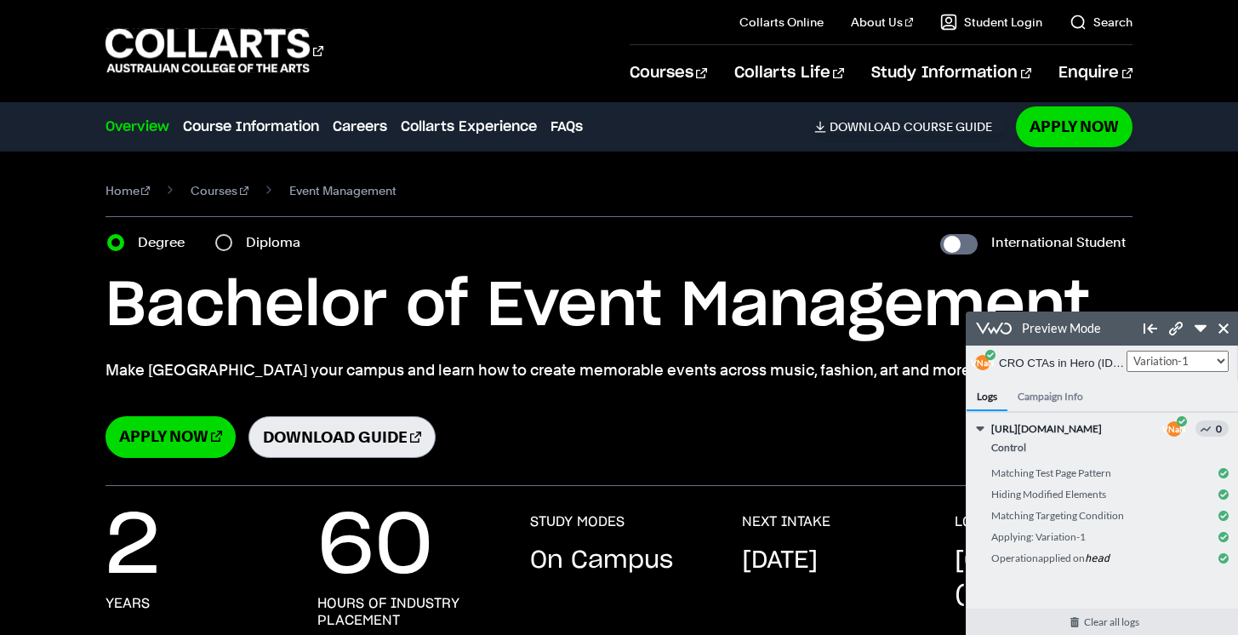
click at [342, 440] on link "Download Guide" at bounding box center [341, 437] width 187 height 42
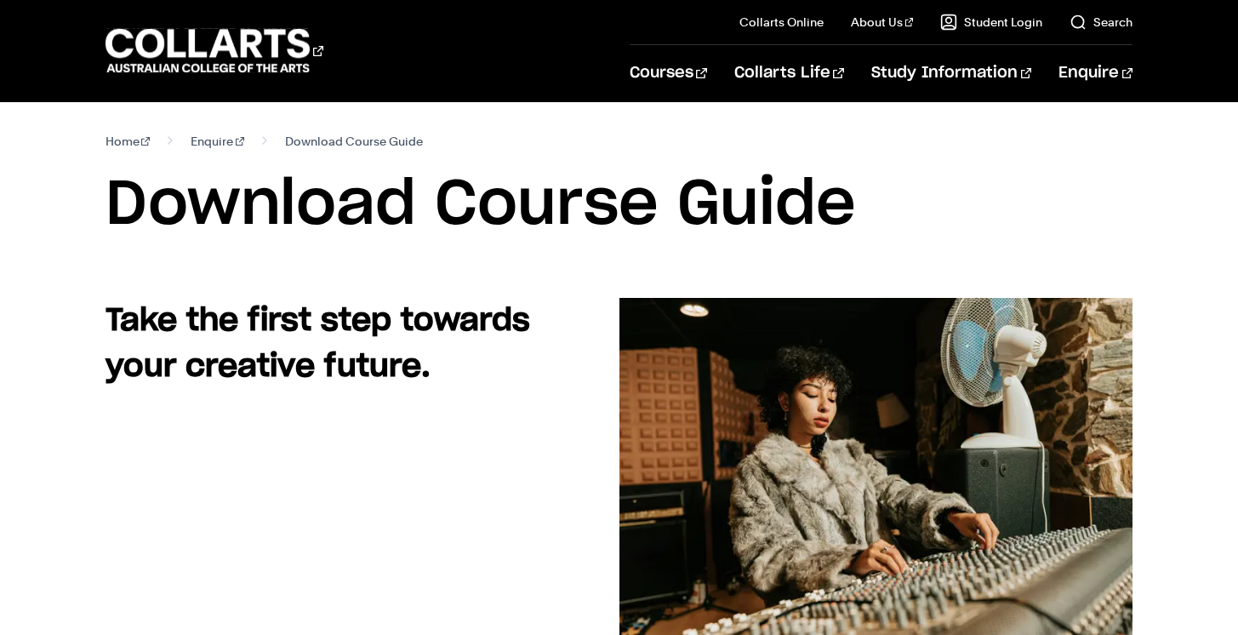
select select "2"
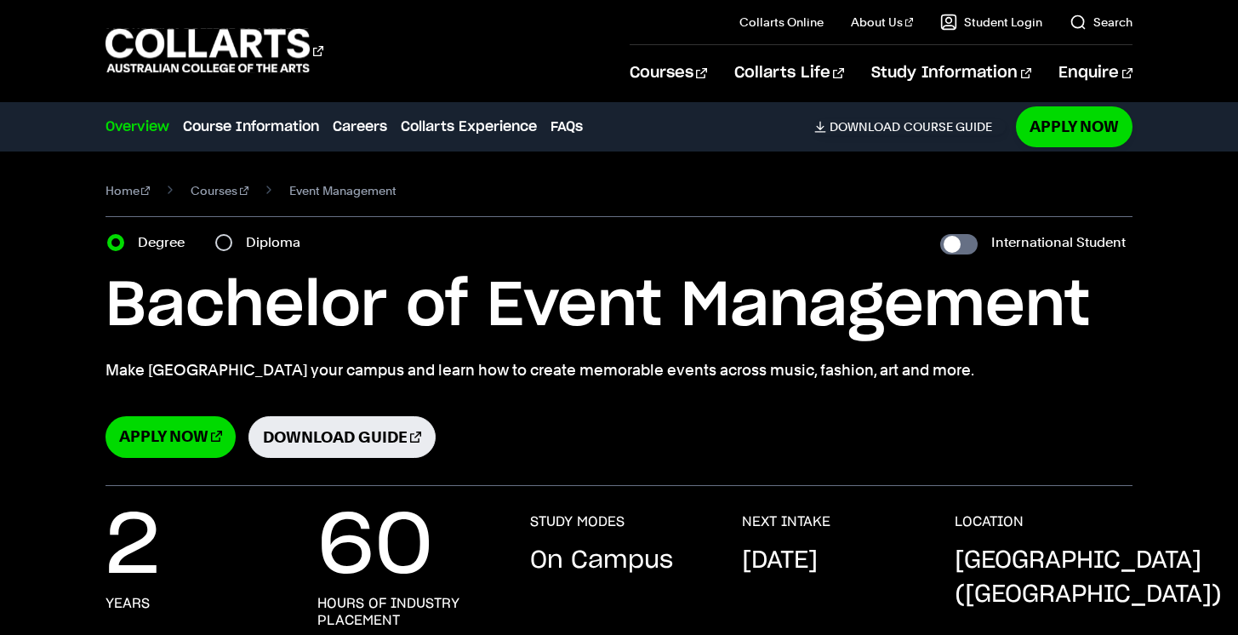
select select "2"
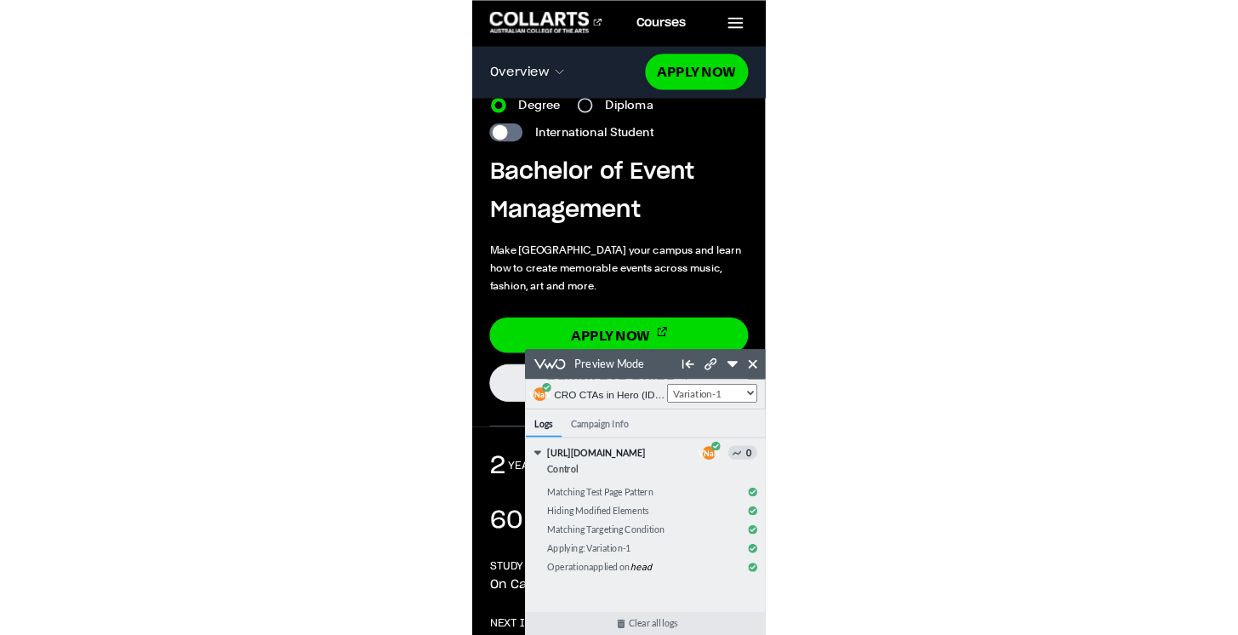
scroll to position [118, 0]
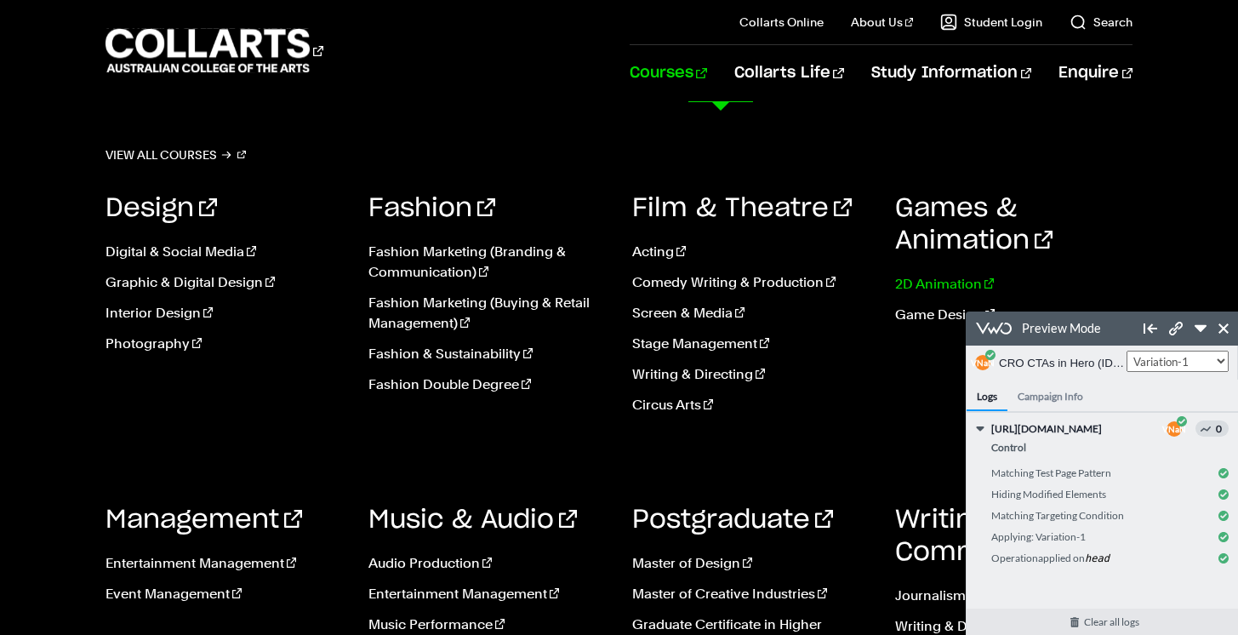
click at [907, 283] on link "2D Animation" at bounding box center [1013, 284] width 237 height 20
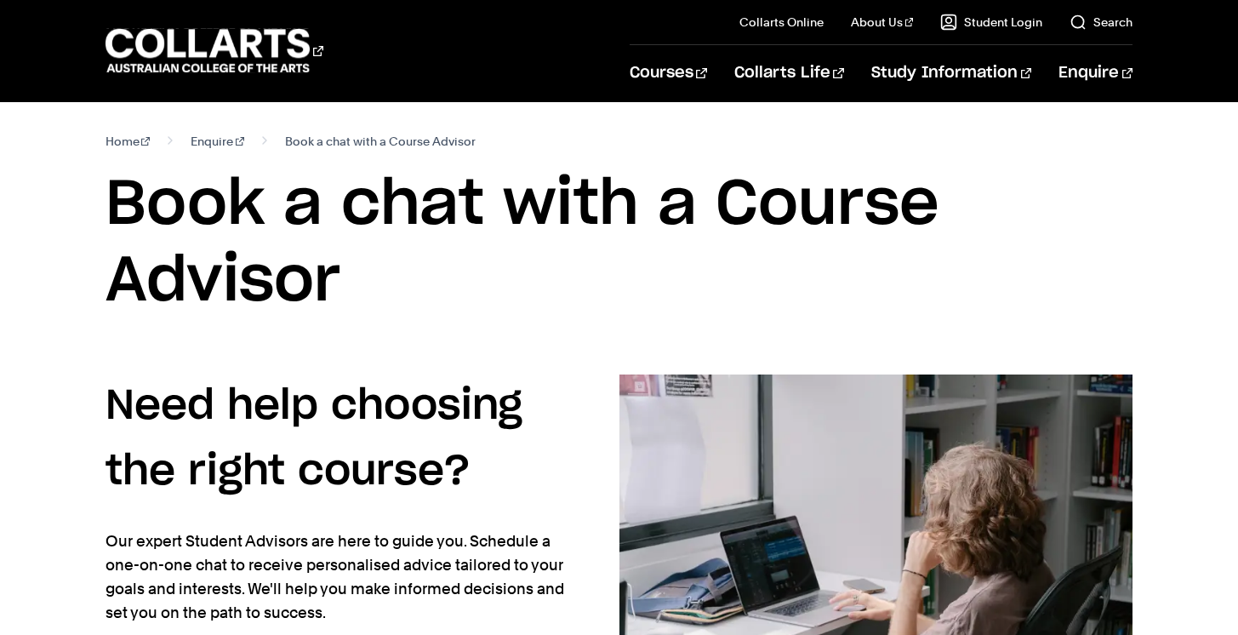
scroll to position [496, 0]
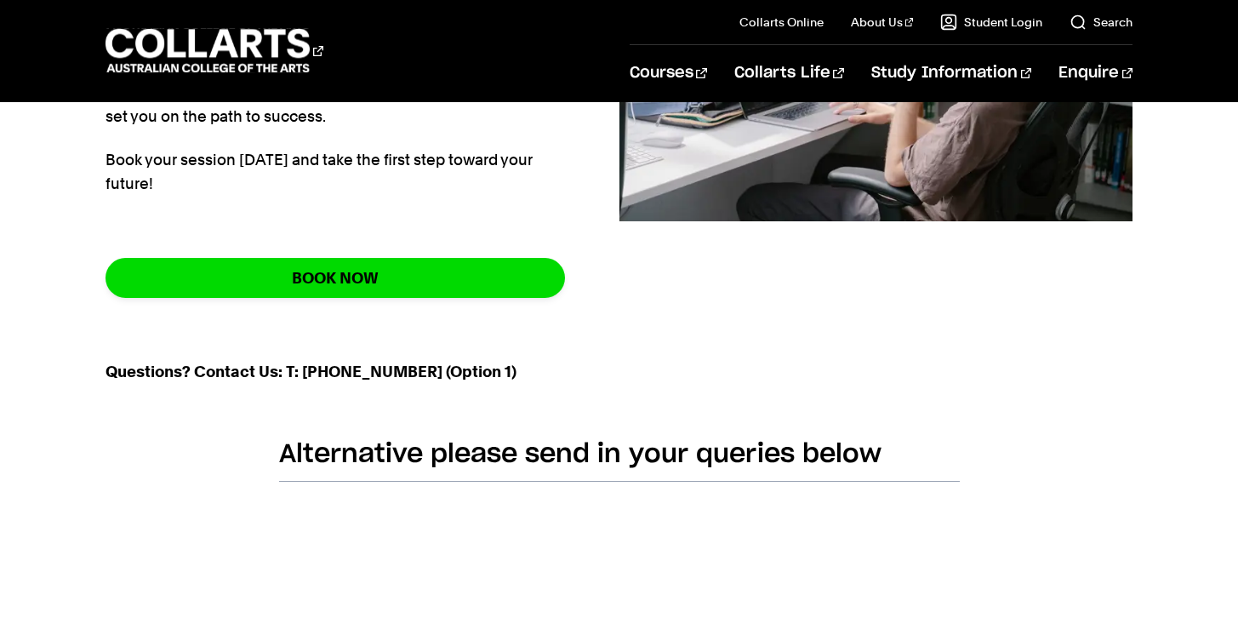
select select "2"
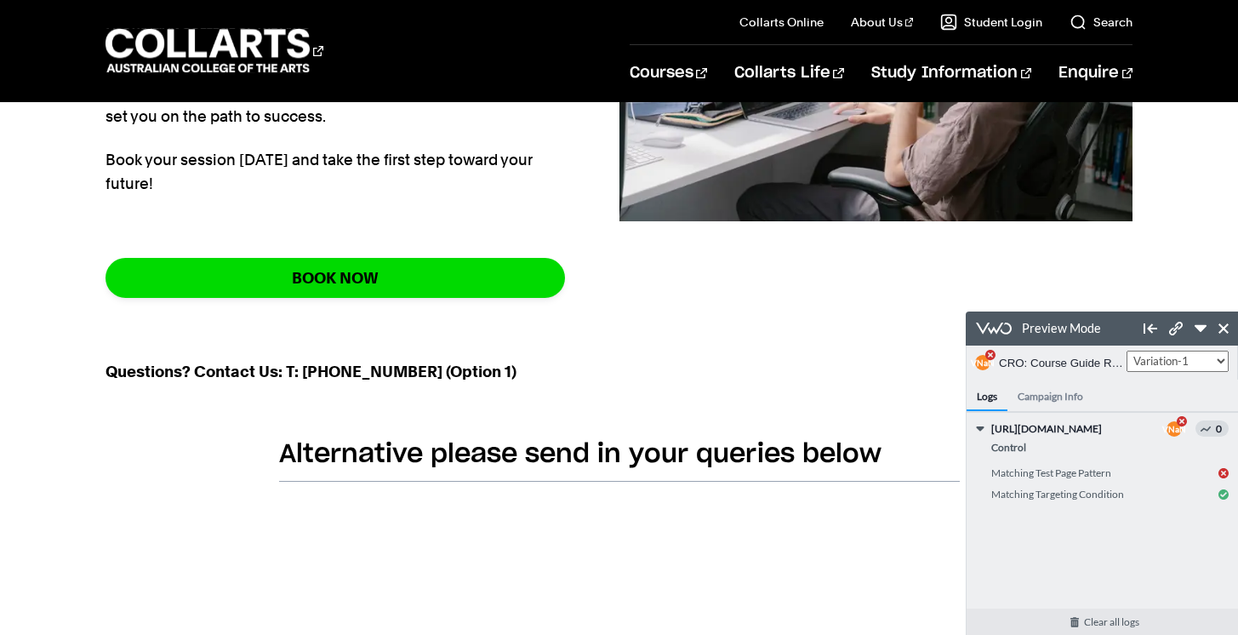
scroll to position [0, 0]
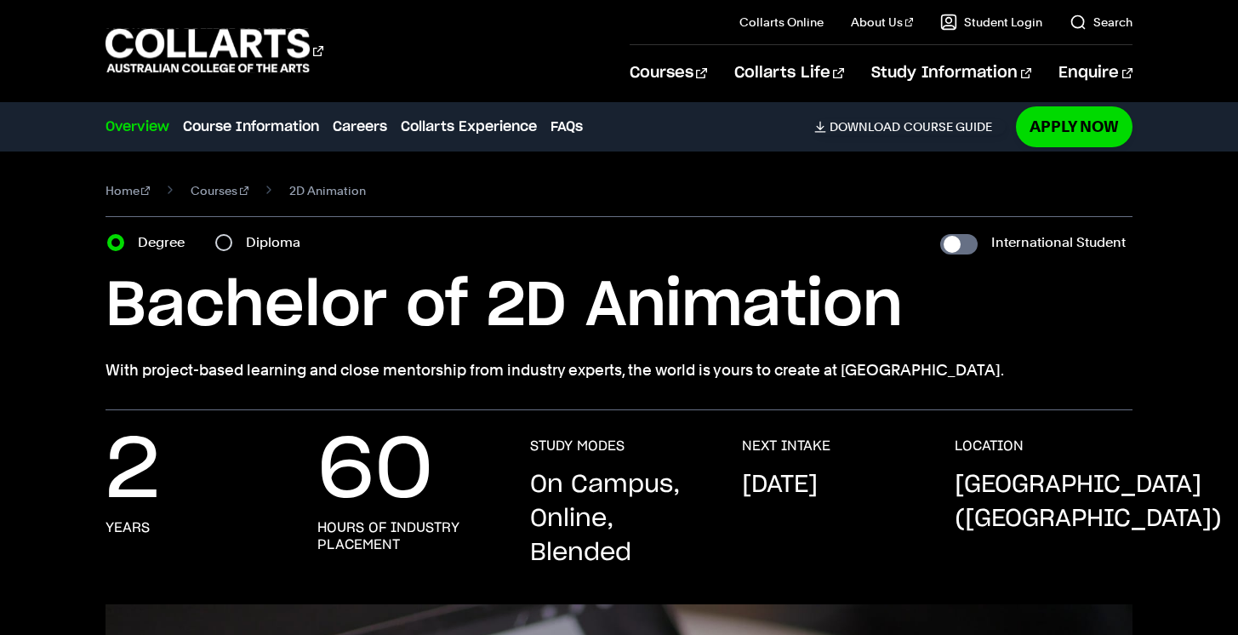
select select "2"
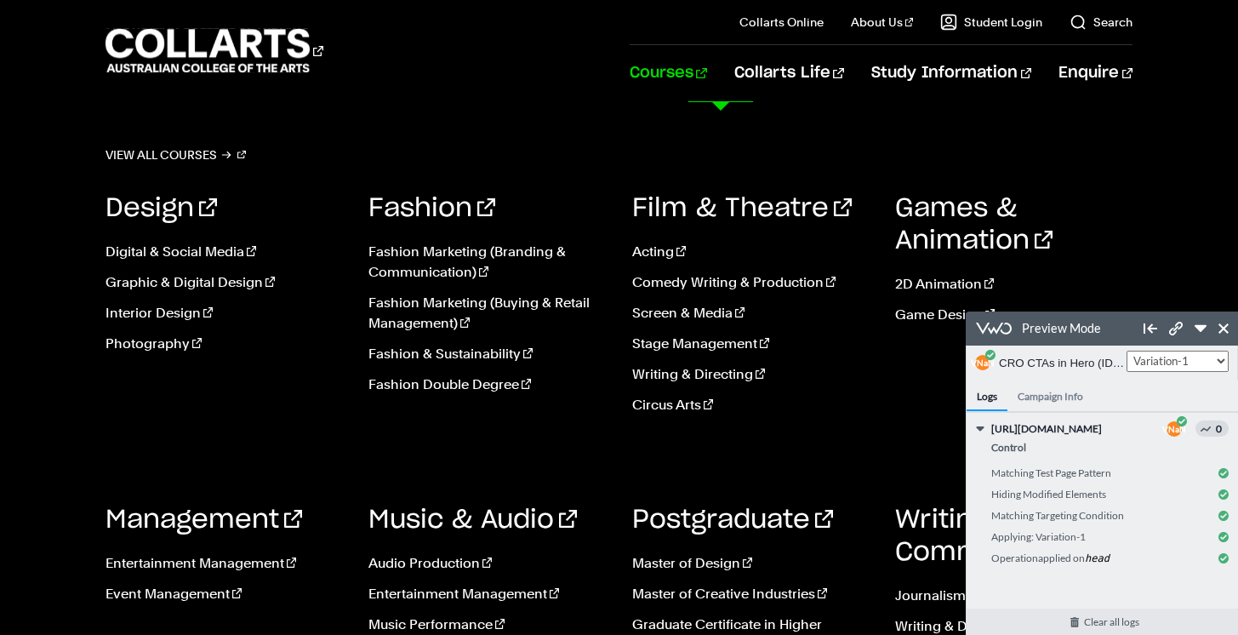
click at [707, 71] on link "Courses" at bounding box center [668, 73] width 77 height 56
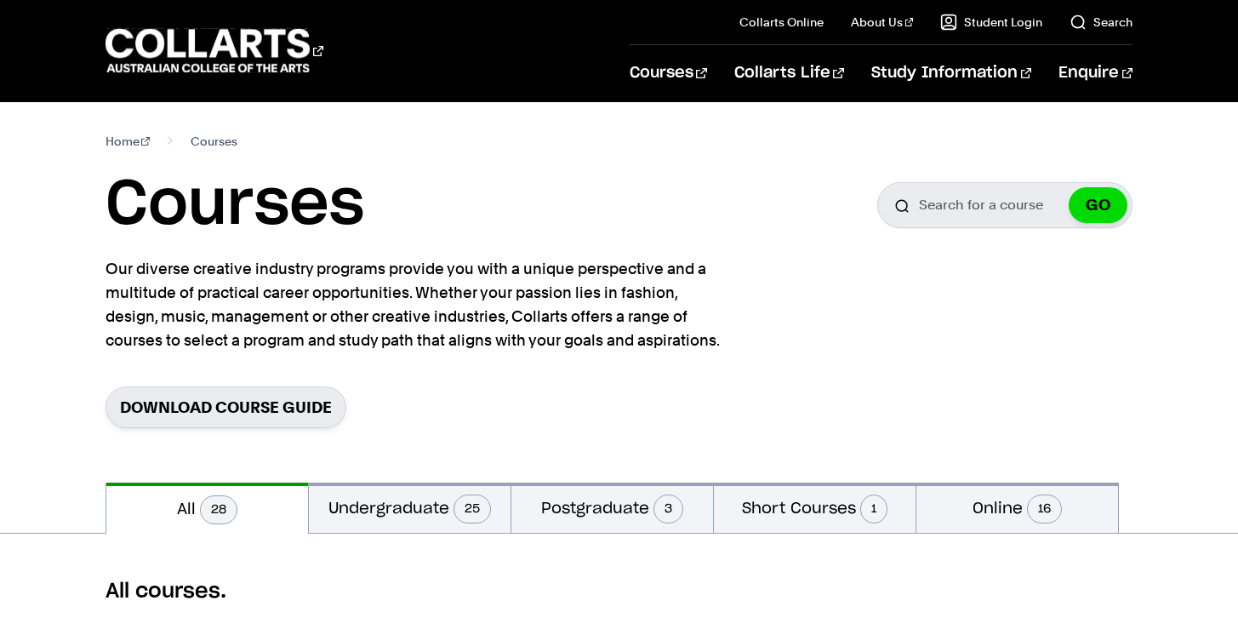
select select "2"
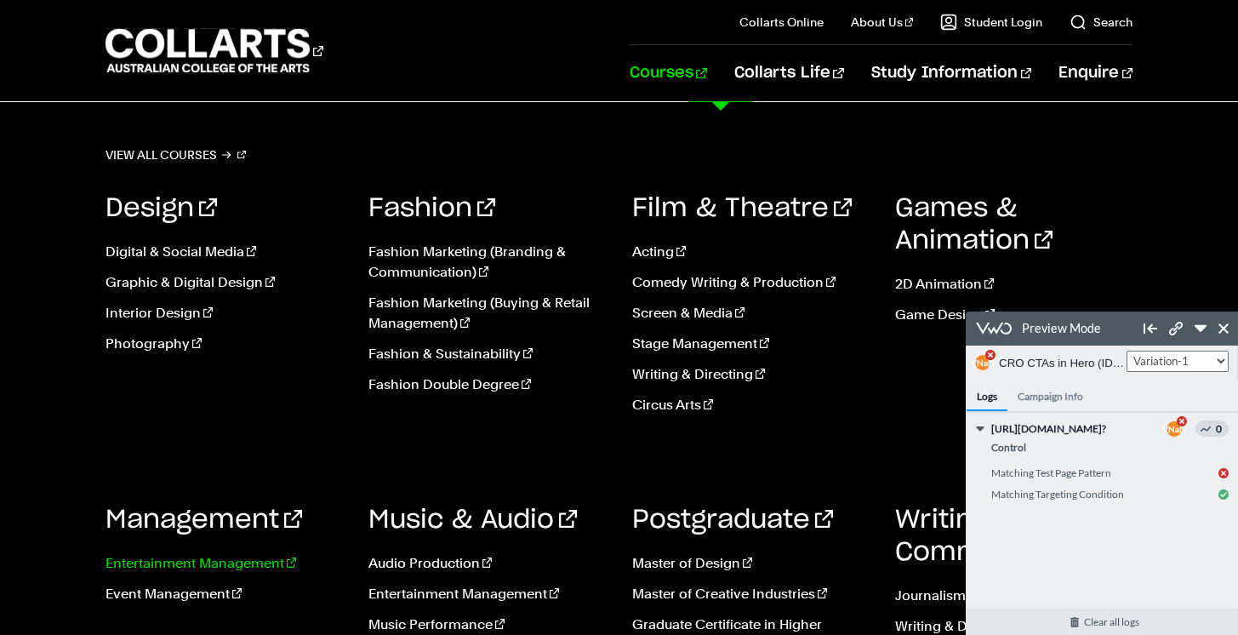
click at [265, 562] on link "Entertainment Management" at bounding box center [224, 563] width 237 height 20
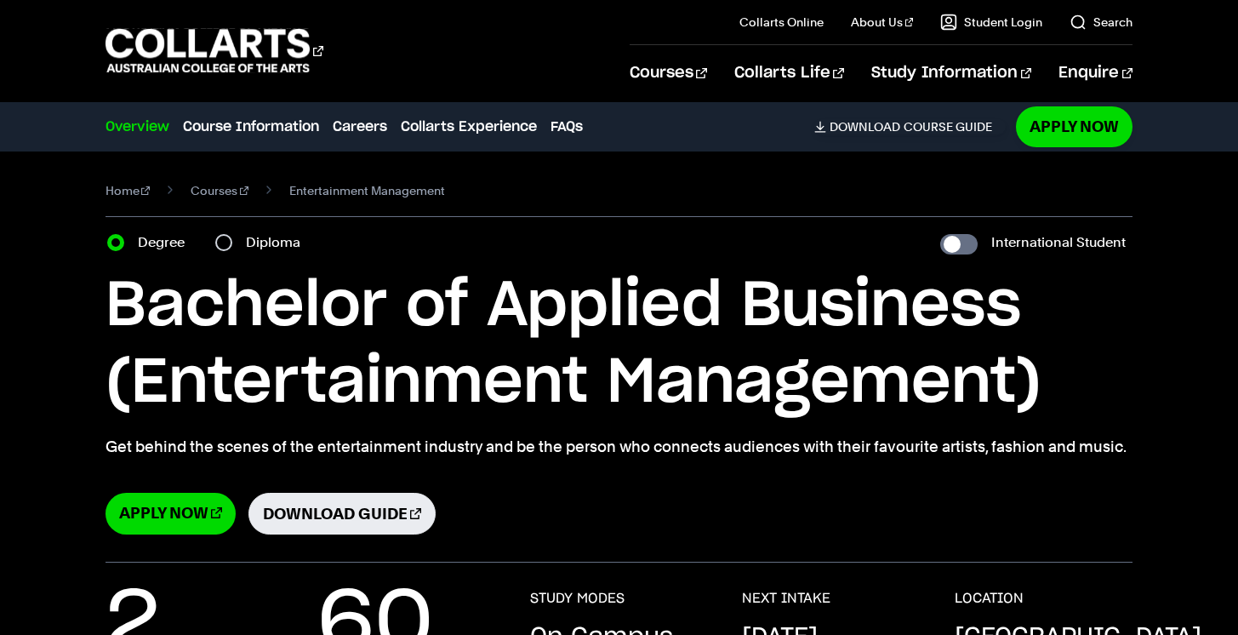
select select "2"
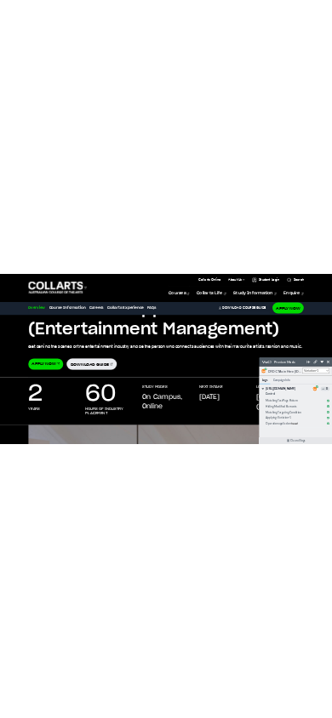
scroll to position [208, 0]
